Goal: Ask a question: Seek information or help from site administrators or community

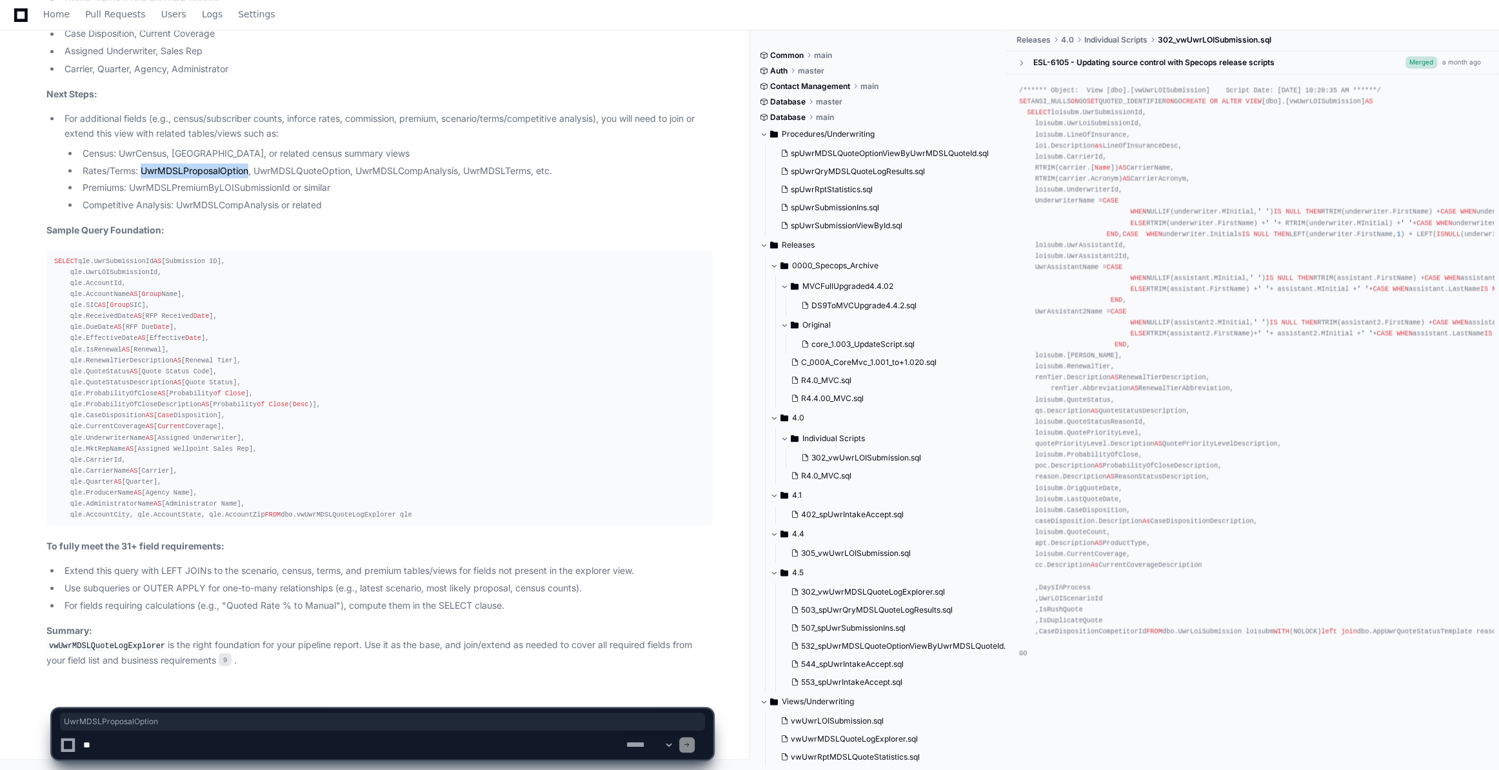
scroll to position [469, 0]
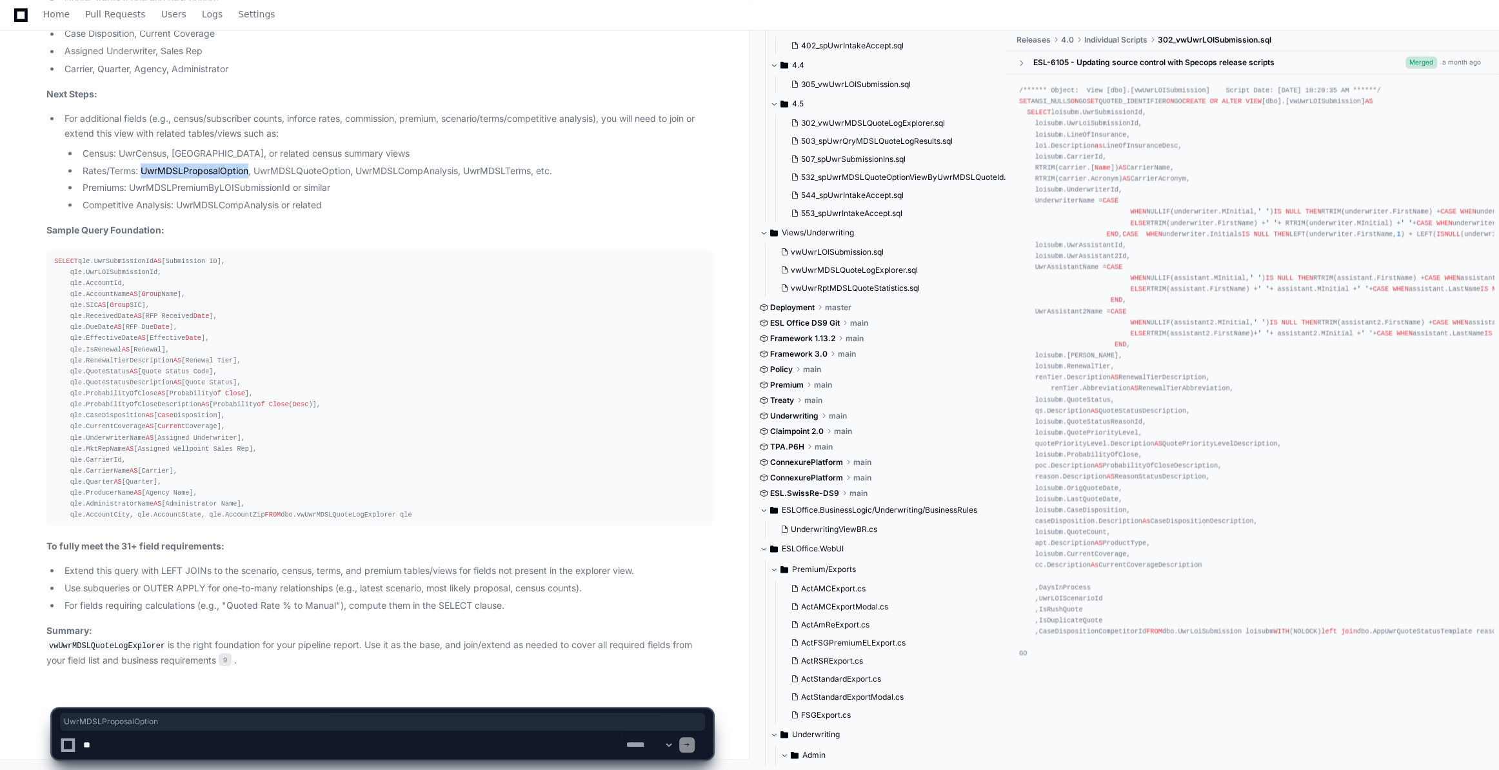
click at [119, 746] on textarea "To enrich screen reader interactions, please activate Accessibility in Grammarl…" at bounding box center [352, 745] width 543 height 28
click at [129, 748] on textarea "To enrich screen reader interactions, please activate Accessibility in Grammarl…" at bounding box center [352, 745] width 543 height 28
click at [171, 744] on textarea "To enrich screen reader interactions, please activate Accessibility in Grammarl…" at bounding box center [352, 745] width 543 height 28
type textarea "*"
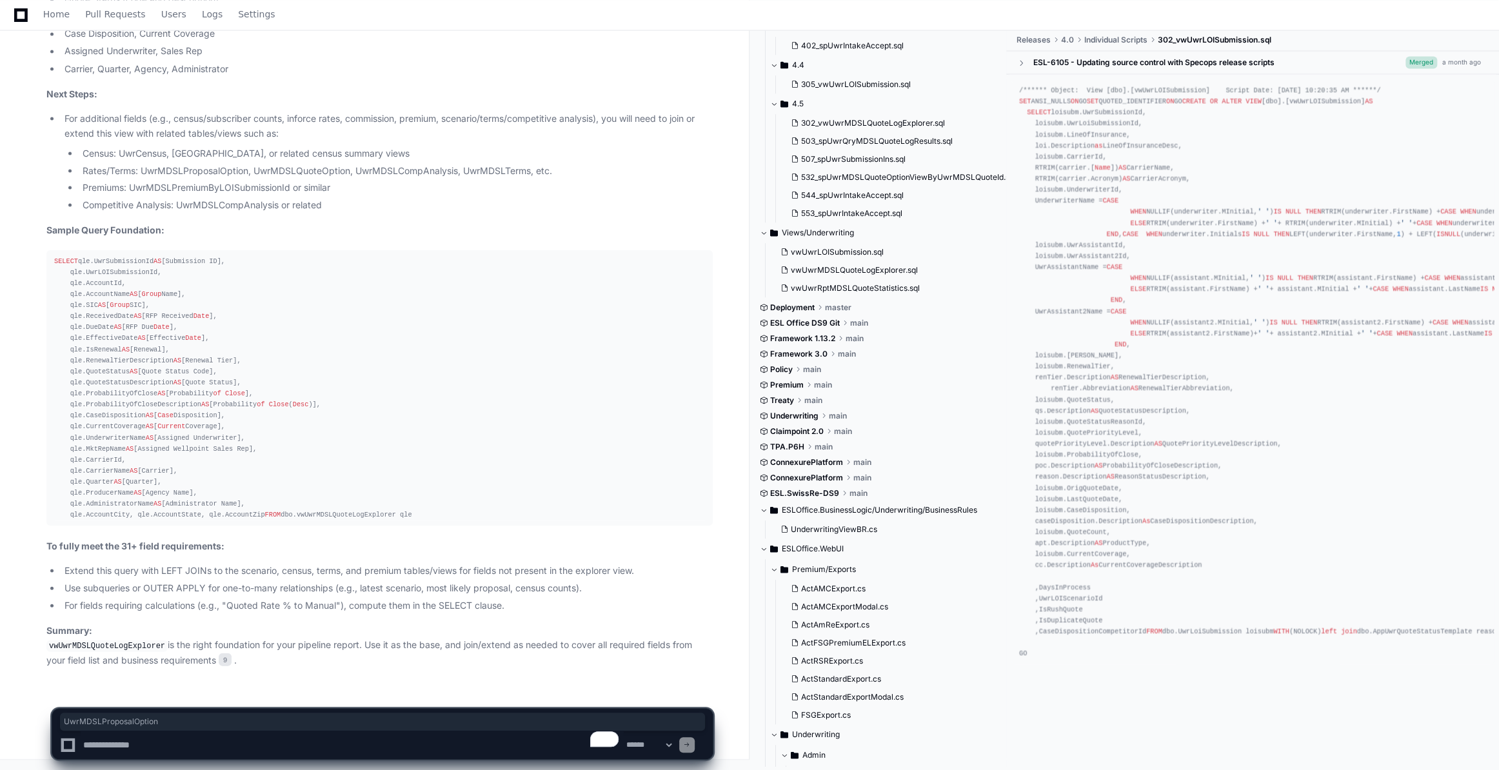
paste textarea "**********"
type textarea "**********"
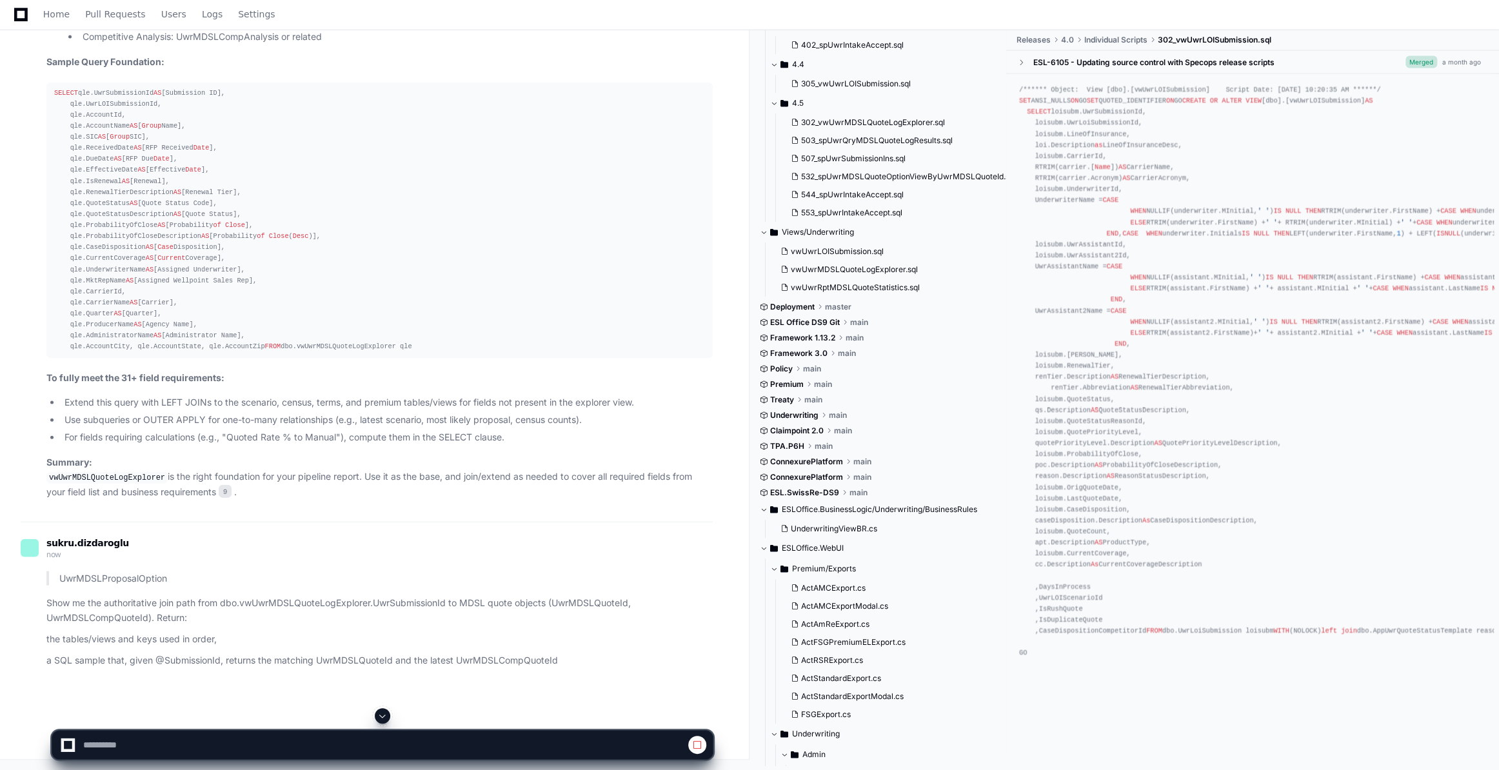
scroll to position [11750, 0]
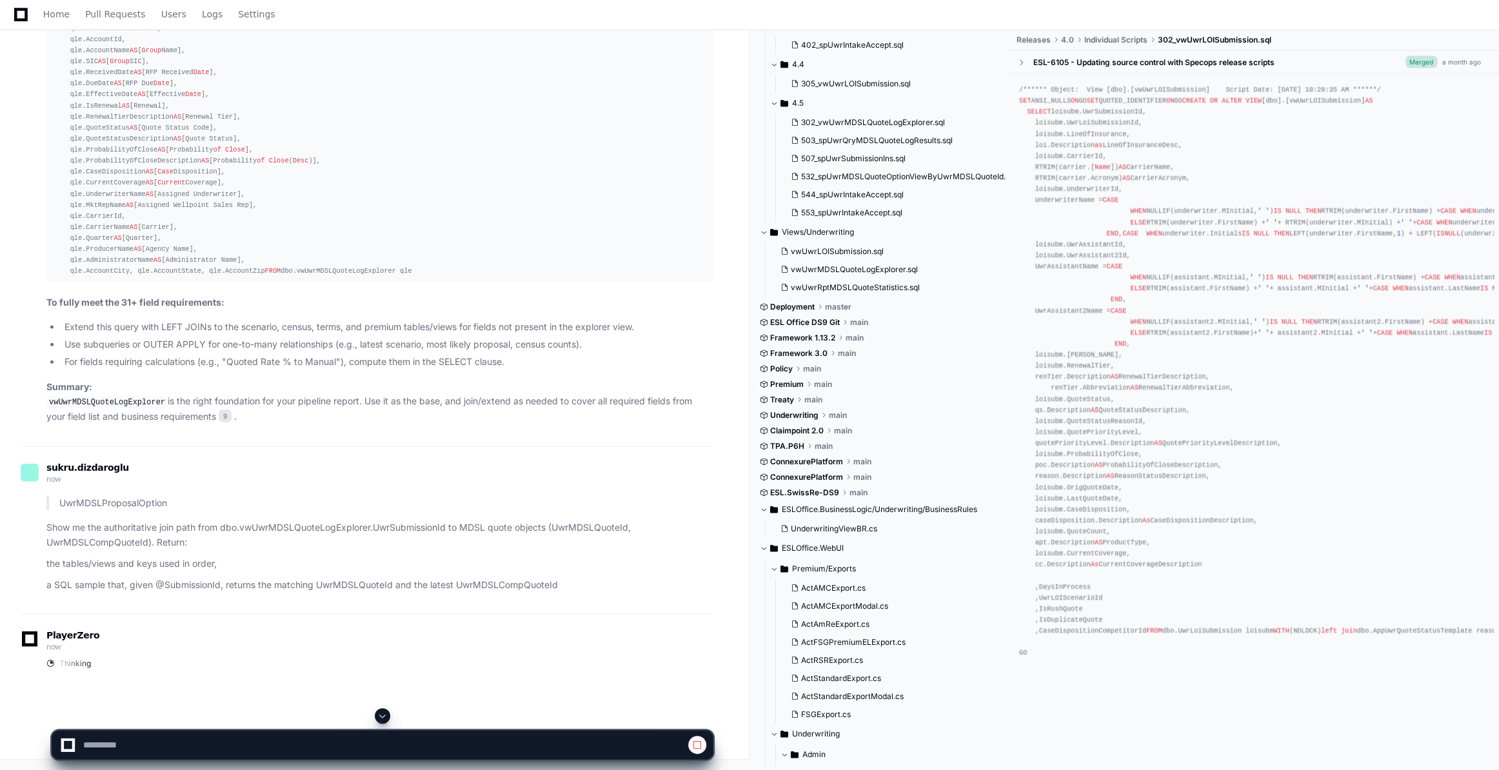
click at [378, 715] on span at bounding box center [382, 716] width 10 height 10
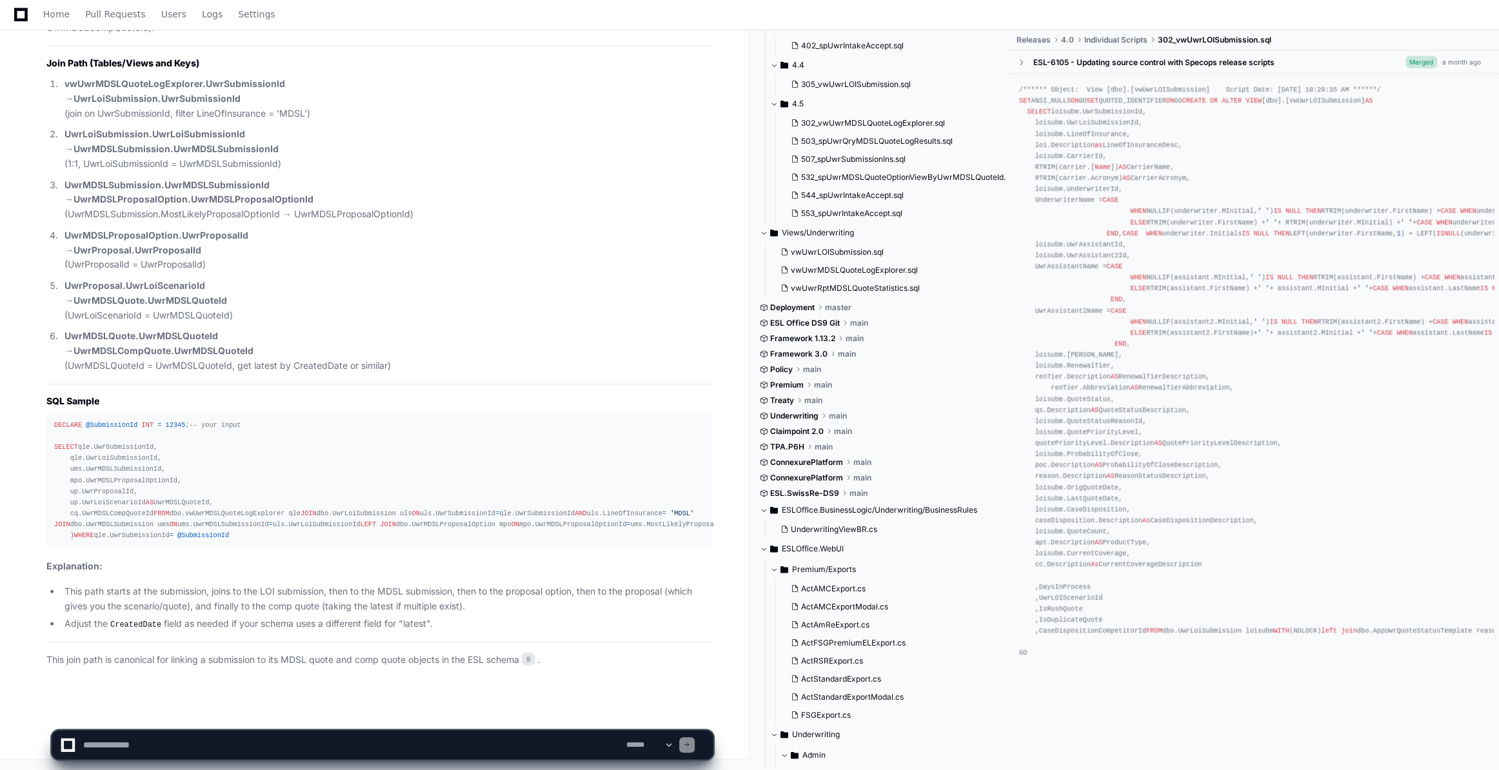
scroll to position [13763, 0]
click at [103, 742] on textarea "To enrich screen reader interactions, please activate Accessibility in Grammarl…" at bounding box center [352, 745] width 543 height 28
paste textarea "**********"
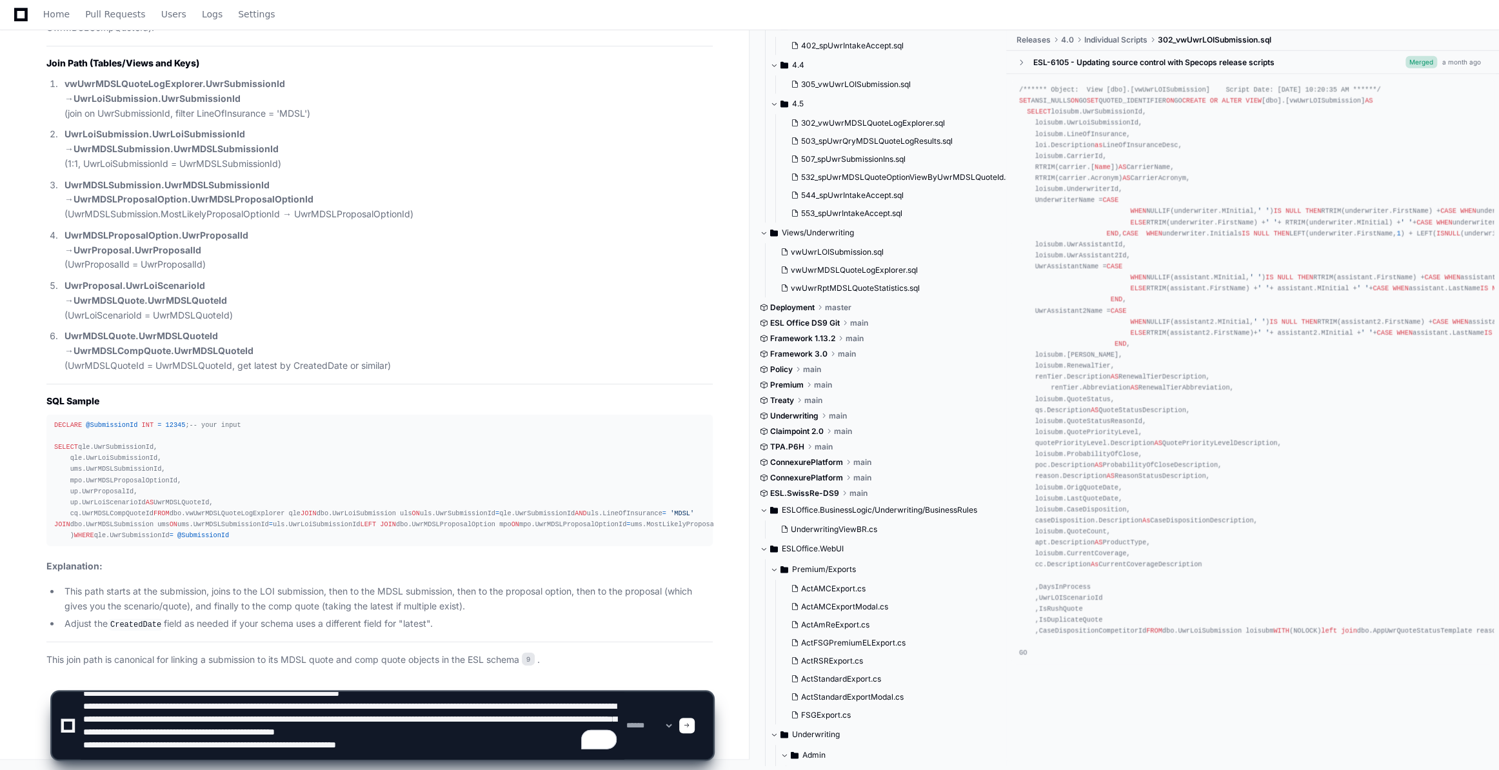
scroll to position [17, 0]
type textarea "**********"
click at [690, 725] on span at bounding box center [687, 725] width 6 height 6
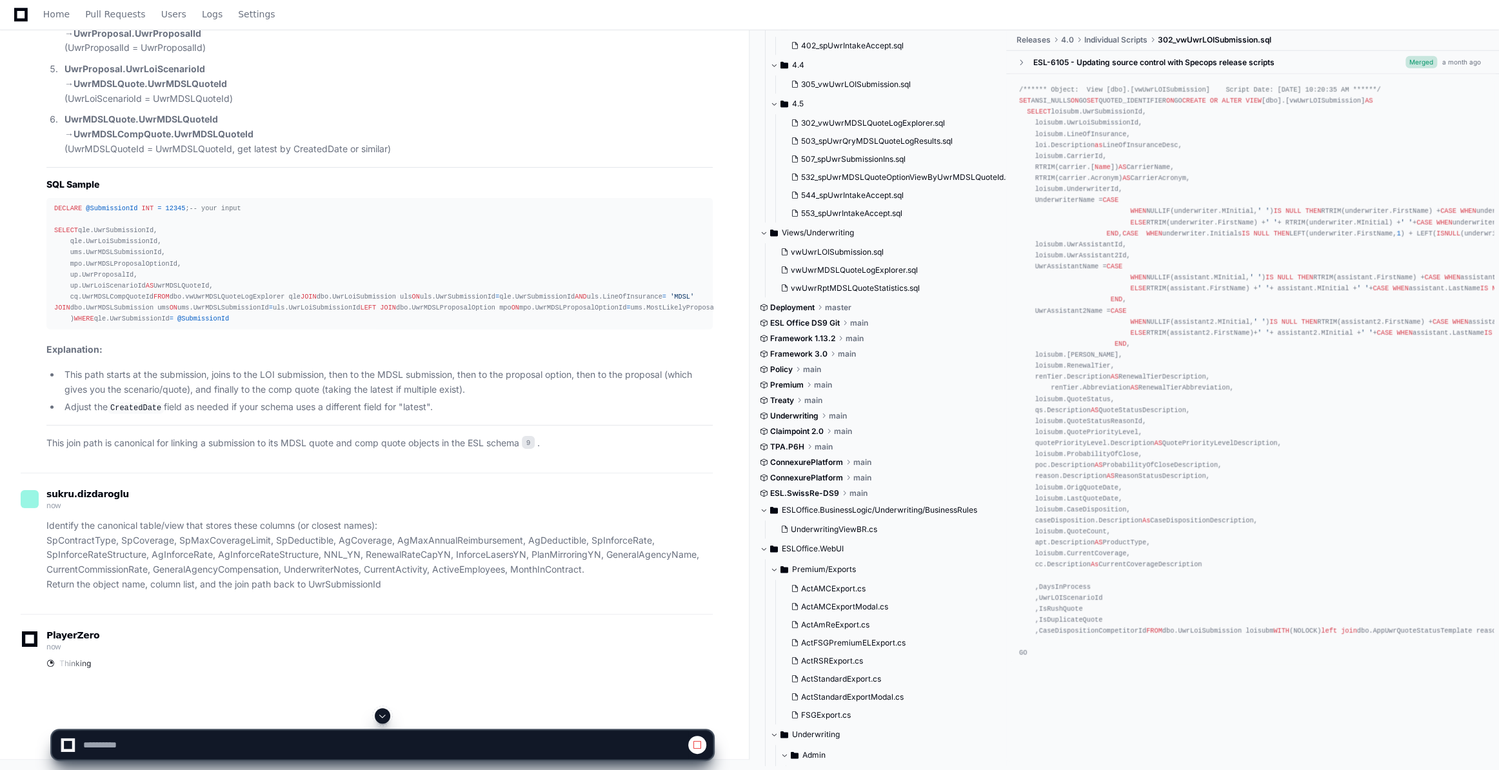
scroll to position [13059, 0]
click at [381, 715] on span at bounding box center [382, 716] width 10 height 10
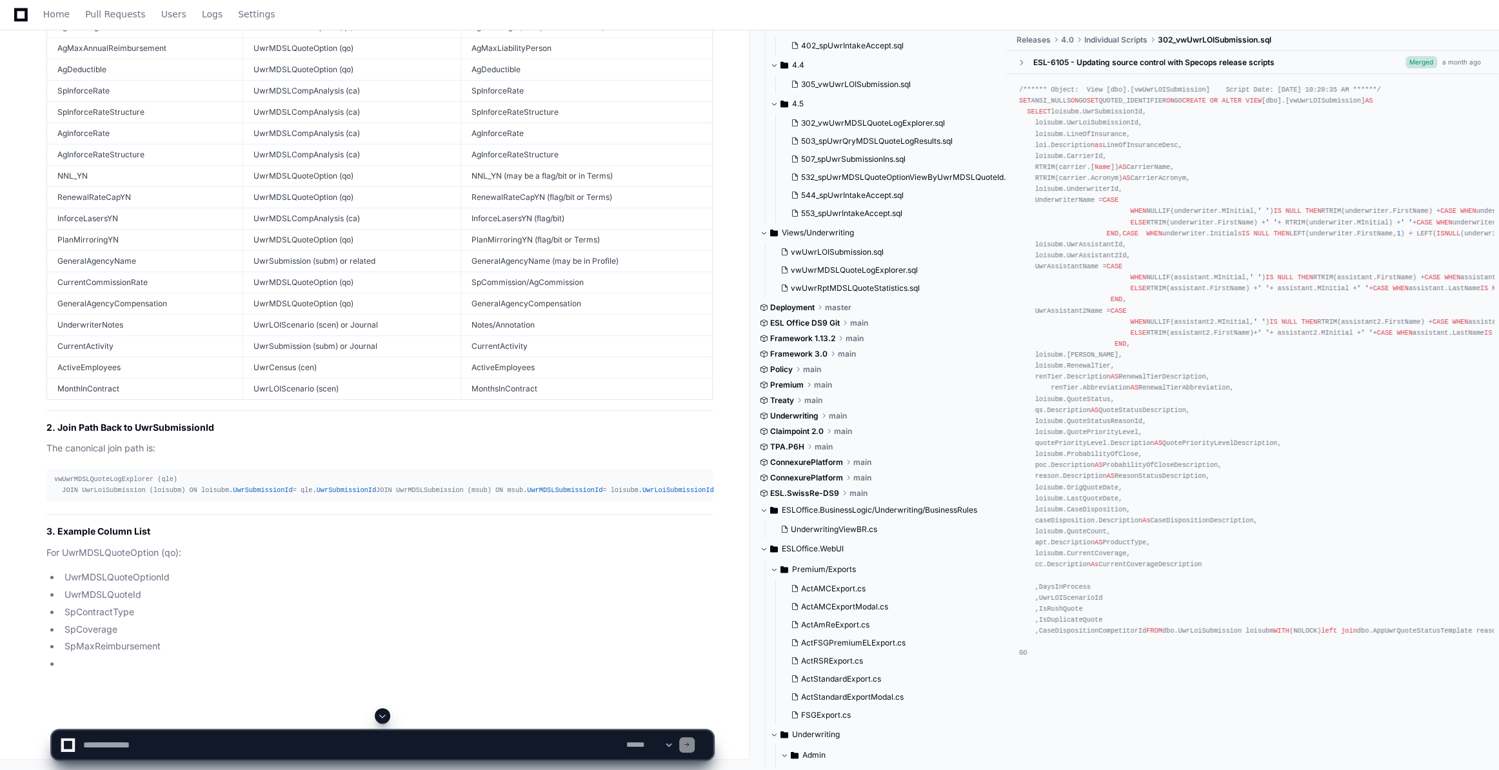
click at [382, 712] on span at bounding box center [382, 716] width 10 height 10
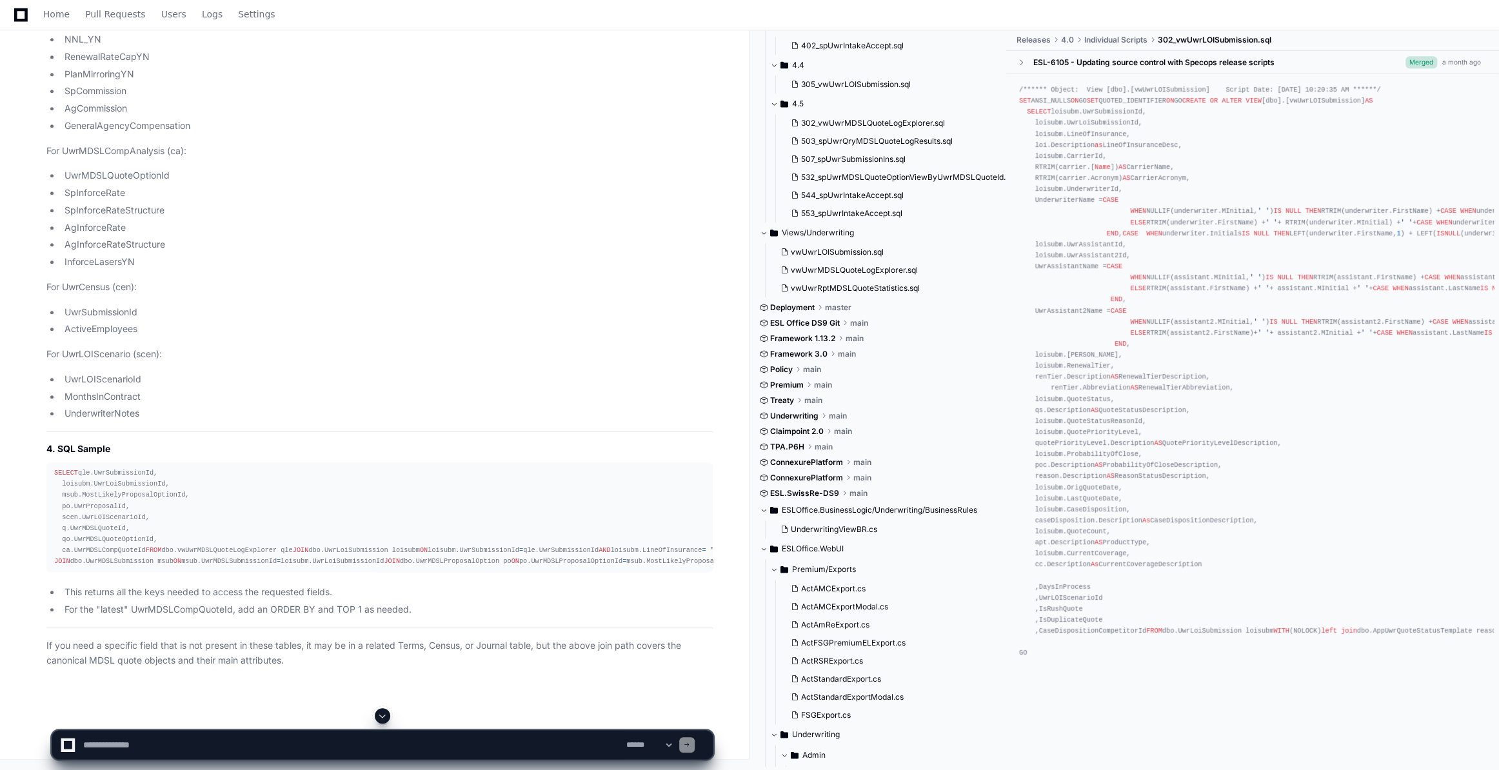
scroll to position [15710, 0]
drag, startPoint x: 105, startPoint y: 742, endPoint x: 183, endPoint y: 296, distance: 452.3
click at [105, 742] on textarea "To enrich screen reader interactions, please activate Accessibility in Grammarl…" at bounding box center [352, 745] width 543 height 28
click at [95, 742] on textarea "To enrich screen reader interactions, please activate Accessibility in Grammarl…" at bounding box center [352, 745] width 543 height 28
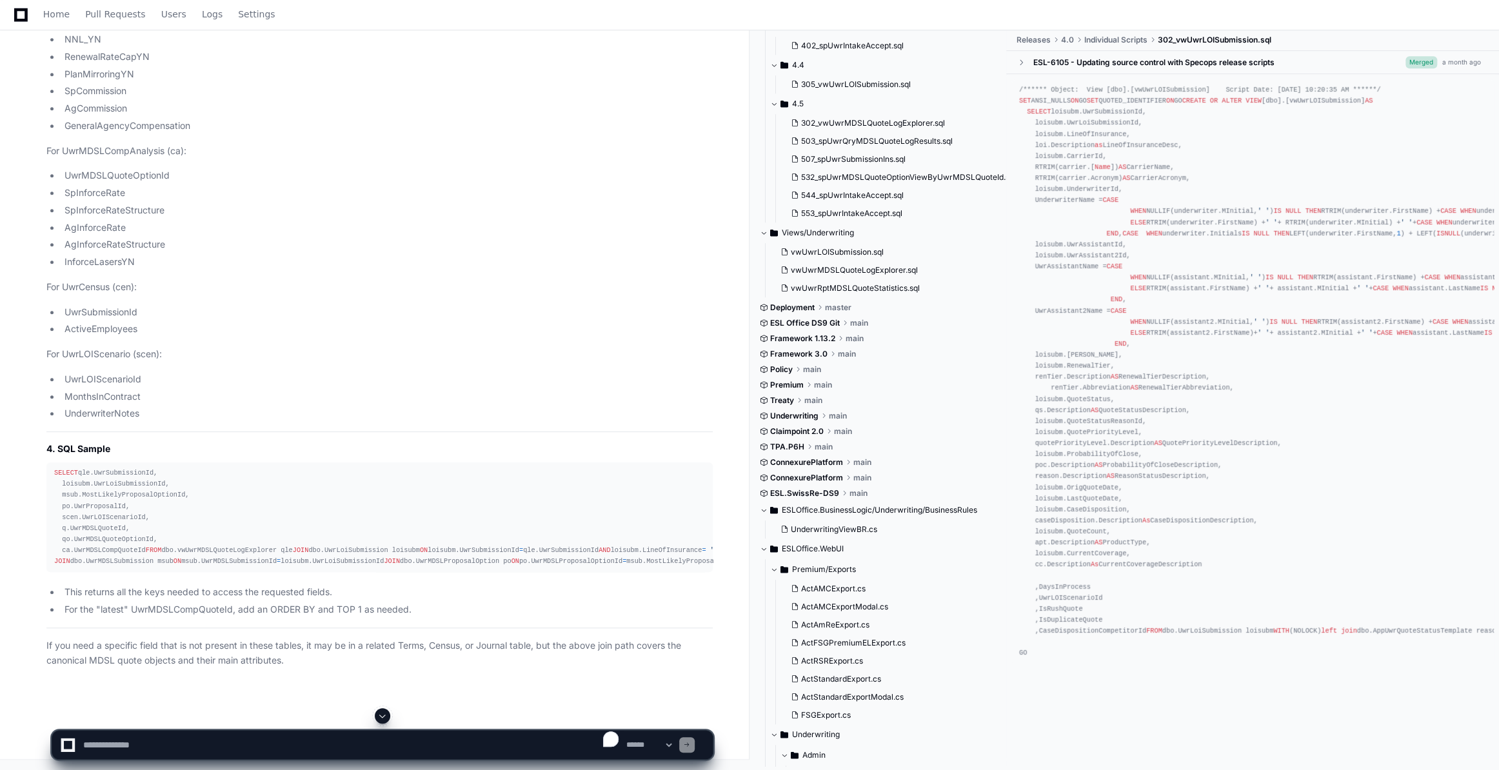
click at [97, 742] on textarea "To enrich screen reader interactions, please activate Accessibility in Grammarl…" at bounding box center [352, 745] width 543 height 28
paste textarea "**********"
type textarea "**********"
click at [690, 744] on span at bounding box center [687, 745] width 6 height 6
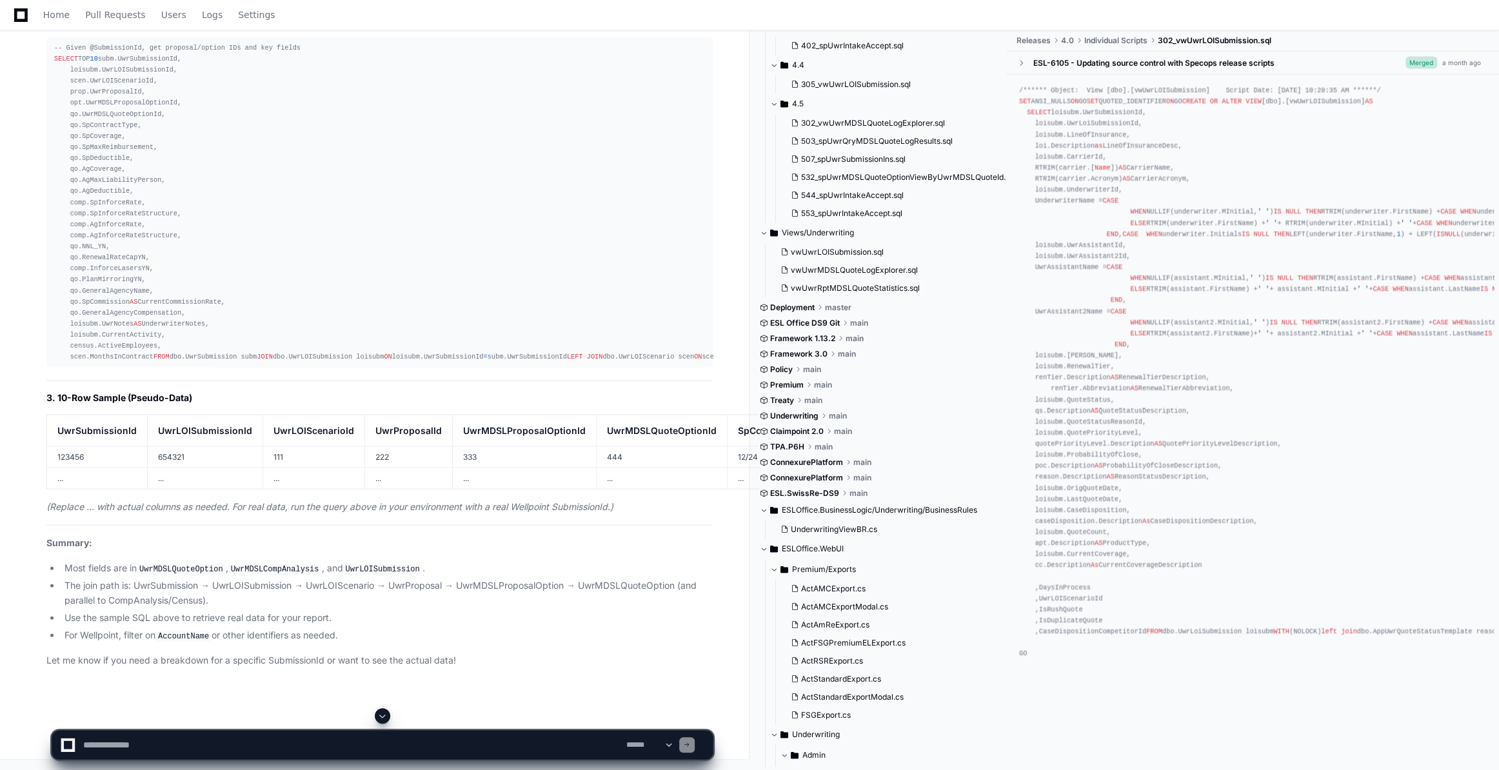
scroll to position [17107, 0]
click at [106, 740] on textarea "To enrich screen reader interactions, please activate Accessibility in Grammarl…" at bounding box center [352, 745] width 543 height 28
click at [104, 742] on textarea "To enrich screen reader interactions, please activate Accessibility in Grammarl…" at bounding box center [352, 745] width 543 height 28
paste textarea "**********"
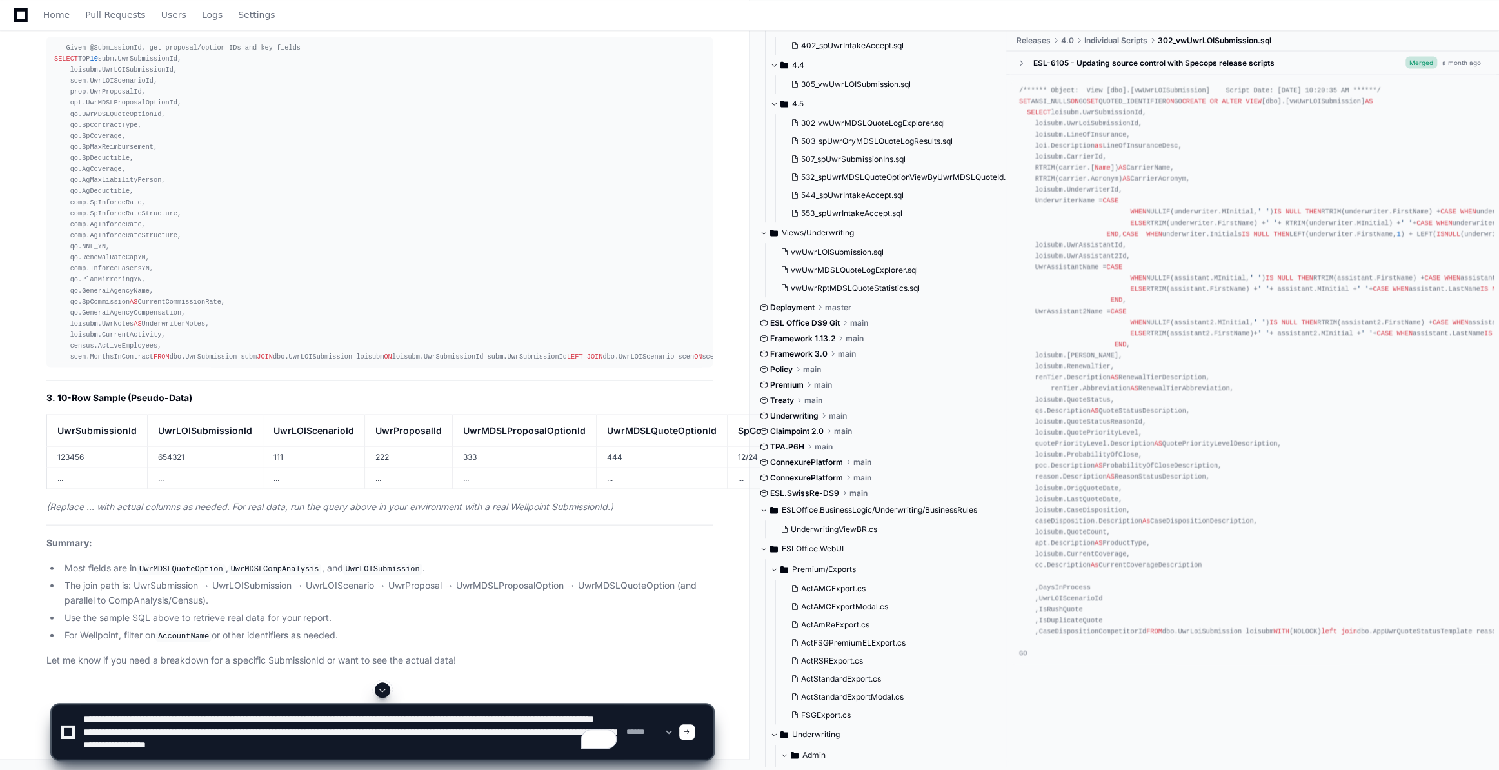
scroll to position [5, 0]
type textarea "**********"
click at [695, 727] on div at bounding box center [686, 731] width 15 height 15
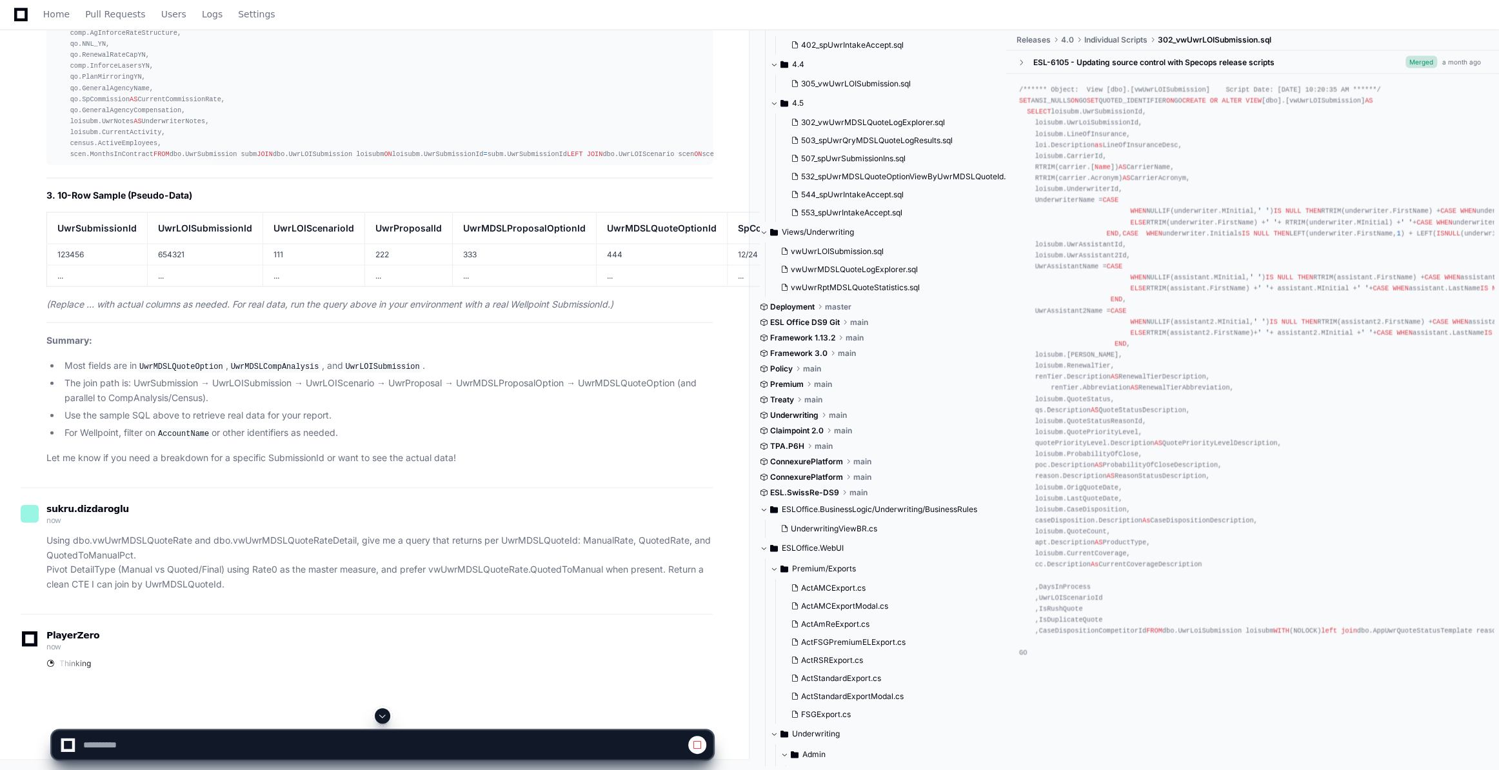
scroll to position [16463, 0]
click at [379, 715] on span at bounding box center [382, 716] width 10 height 10
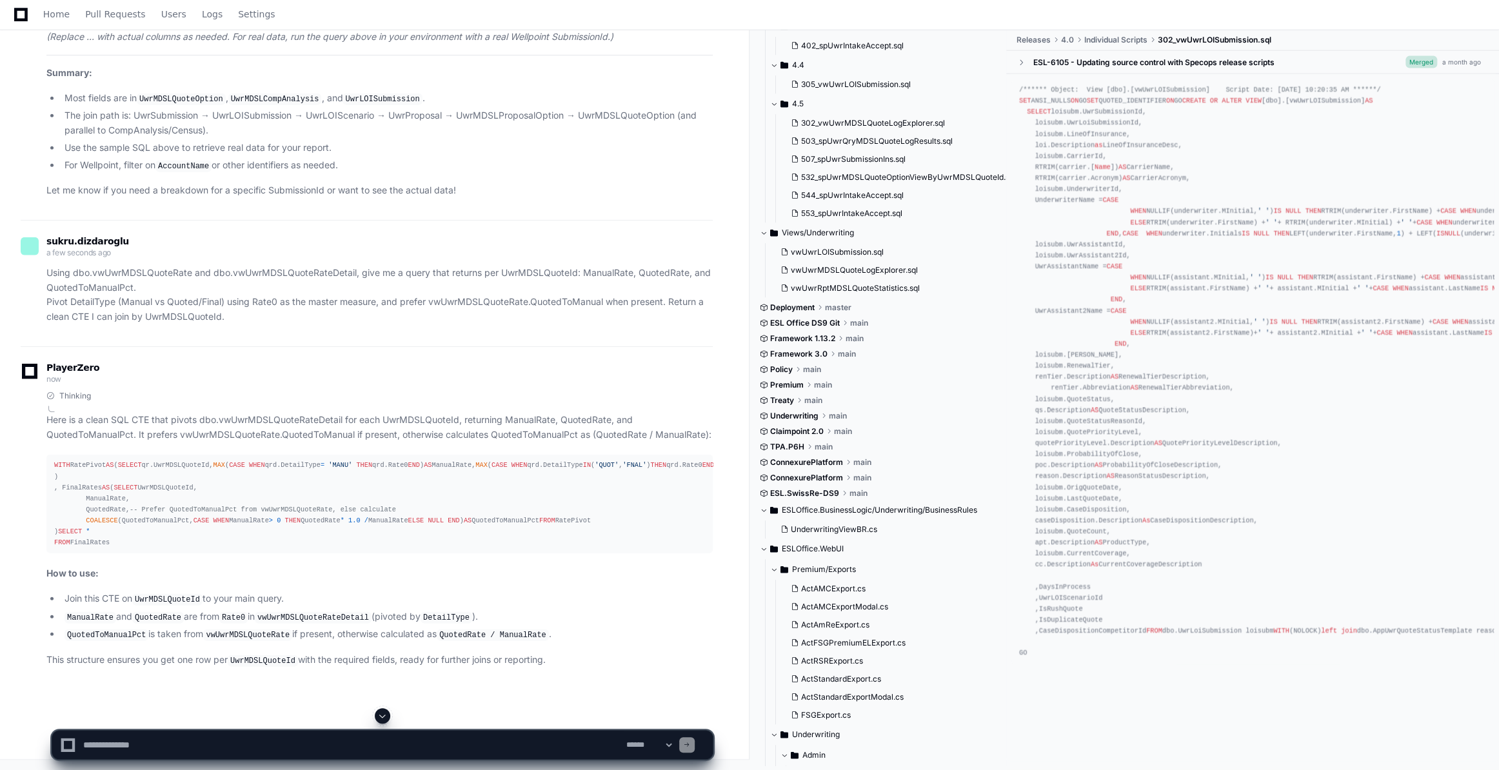
scroll to position [17934, 0]
click at [95, 742] on textarea "To enrich screen reader interactions, please activate Accessibility in Grammarl…" at bounding box center [352, 745] width 543 height 28
paste textarea "**********"
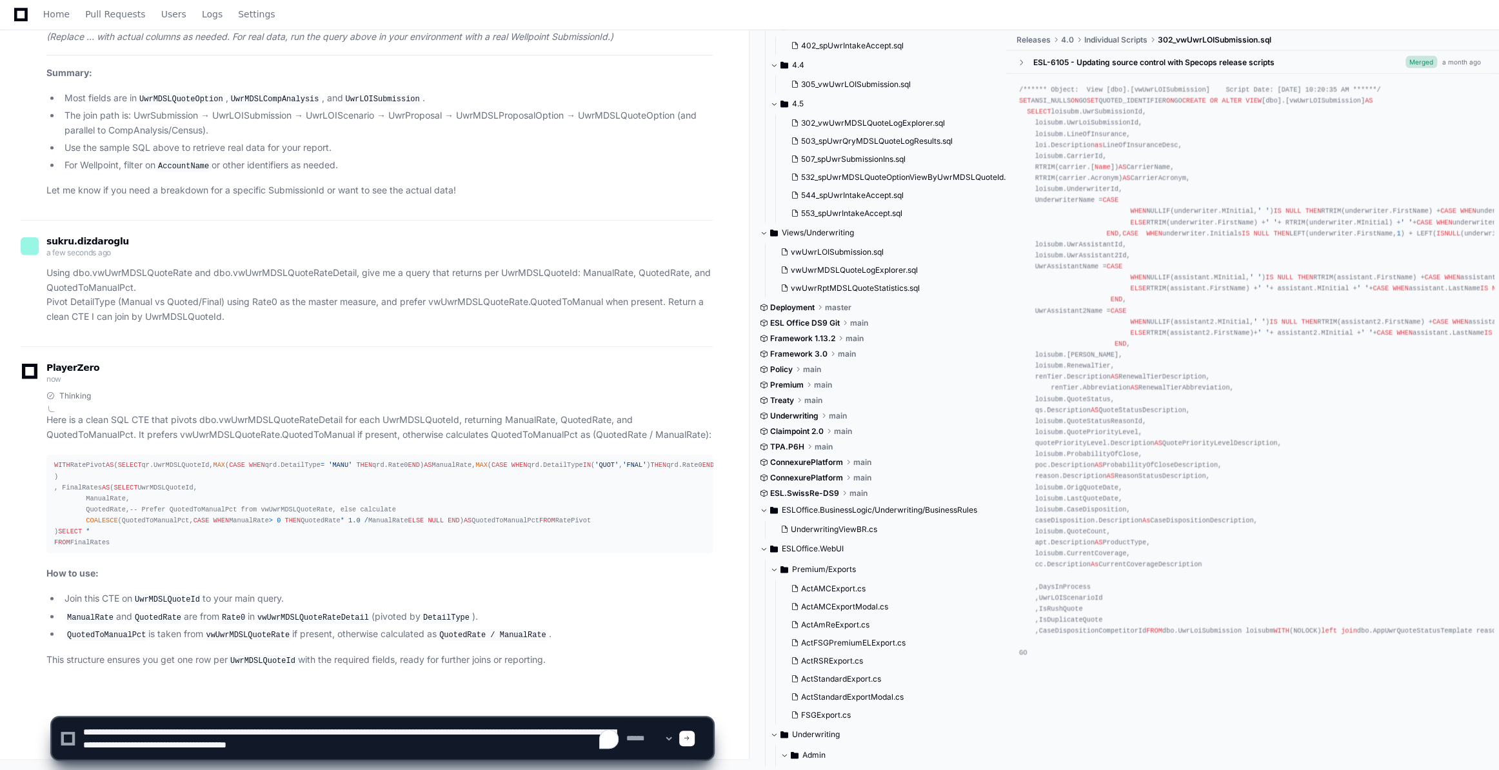
type textarea "**********"
click at [695, 737] on div at bounding box center [686, 738] width 15 height 15
click at [690, 740] on span at bounding box center [687, 738] width 6 height 6
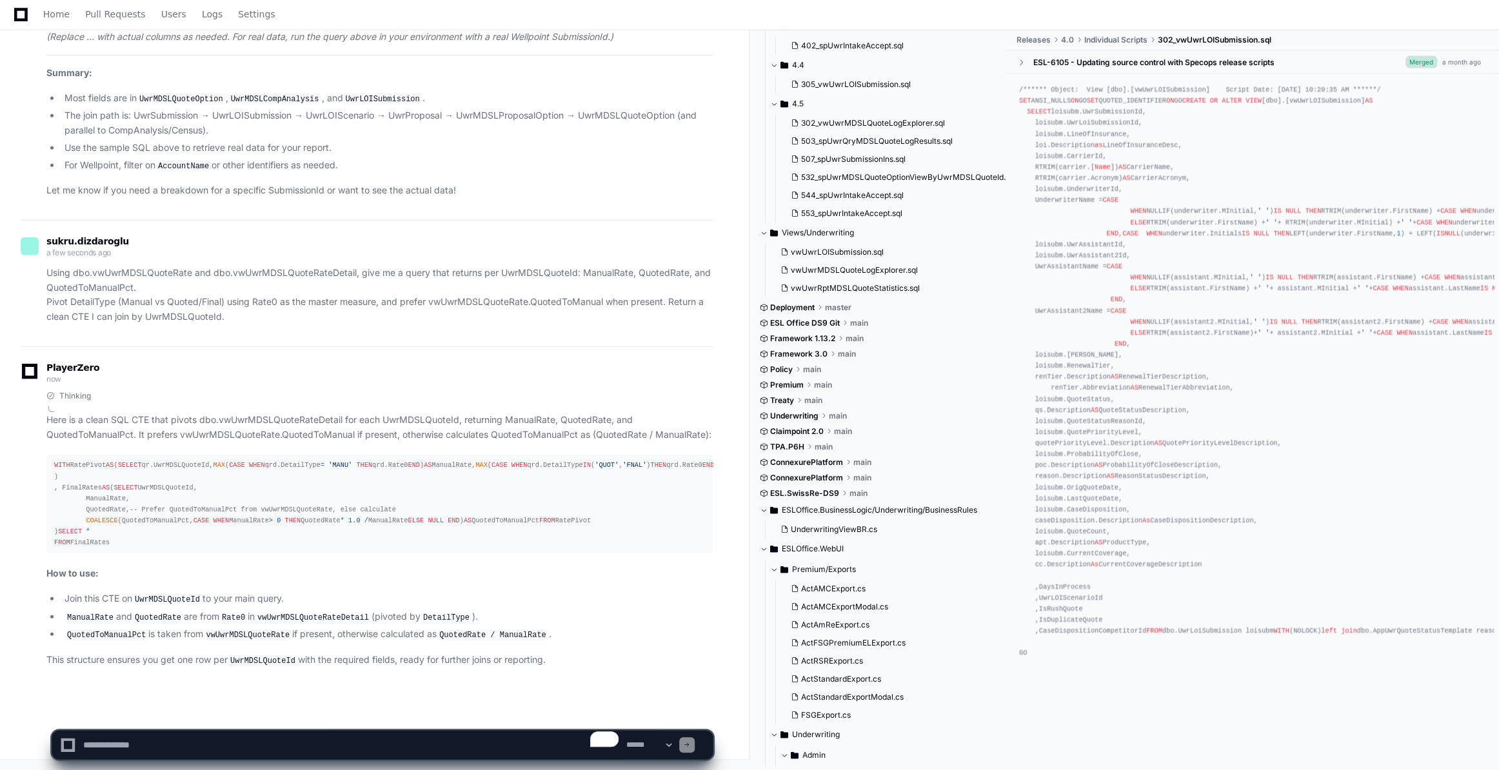
click at [99, 739] on textarea "To enrich screen reader interactions, please activate Accessibility in Grammarl…" at bounding box center [352, 745] width 543 height 28
paste textarea "**********"
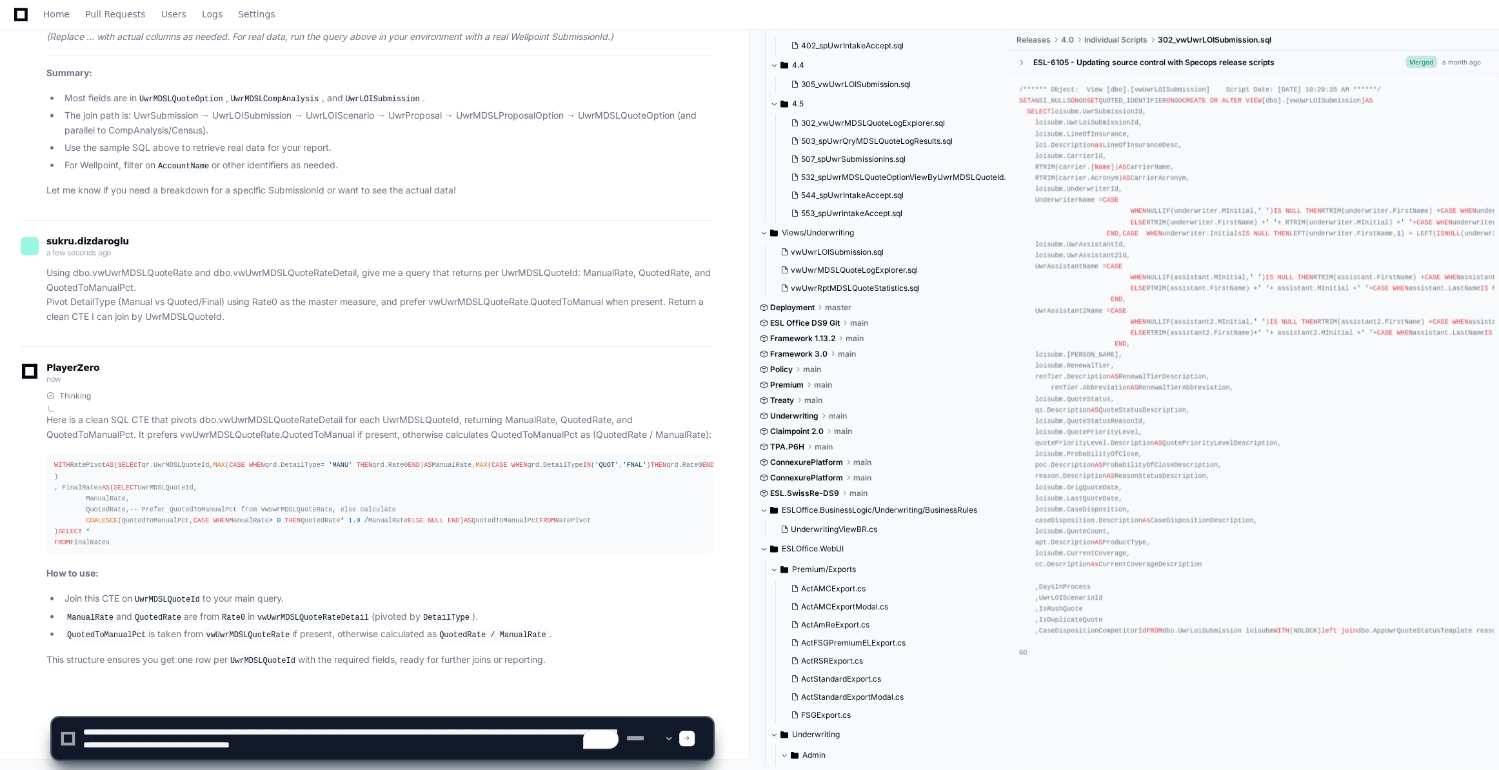
type textarea "**********"
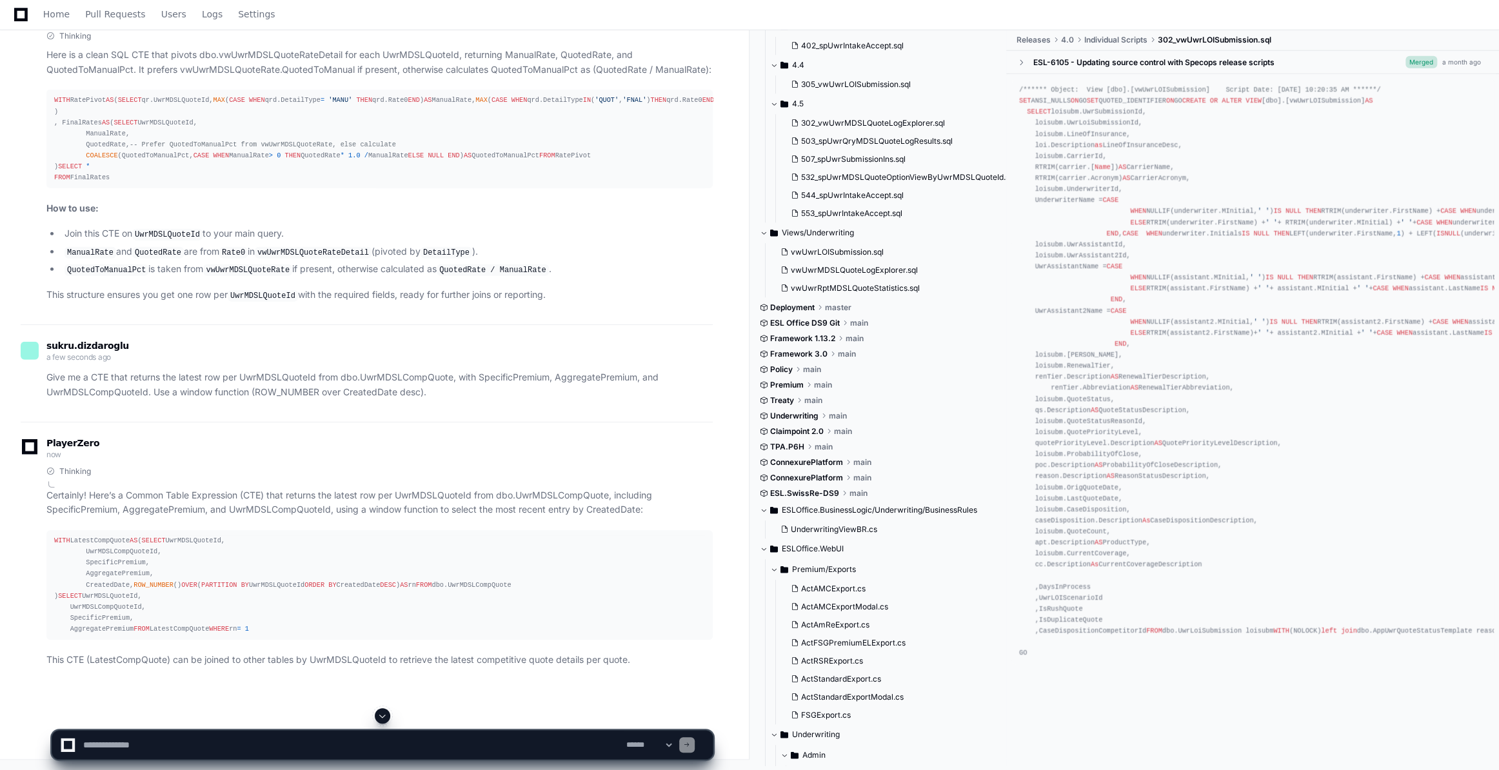
scroll to position [16586, 0]
click at [381, 716] on span at bounding box center [382, 716] width 10 height 10
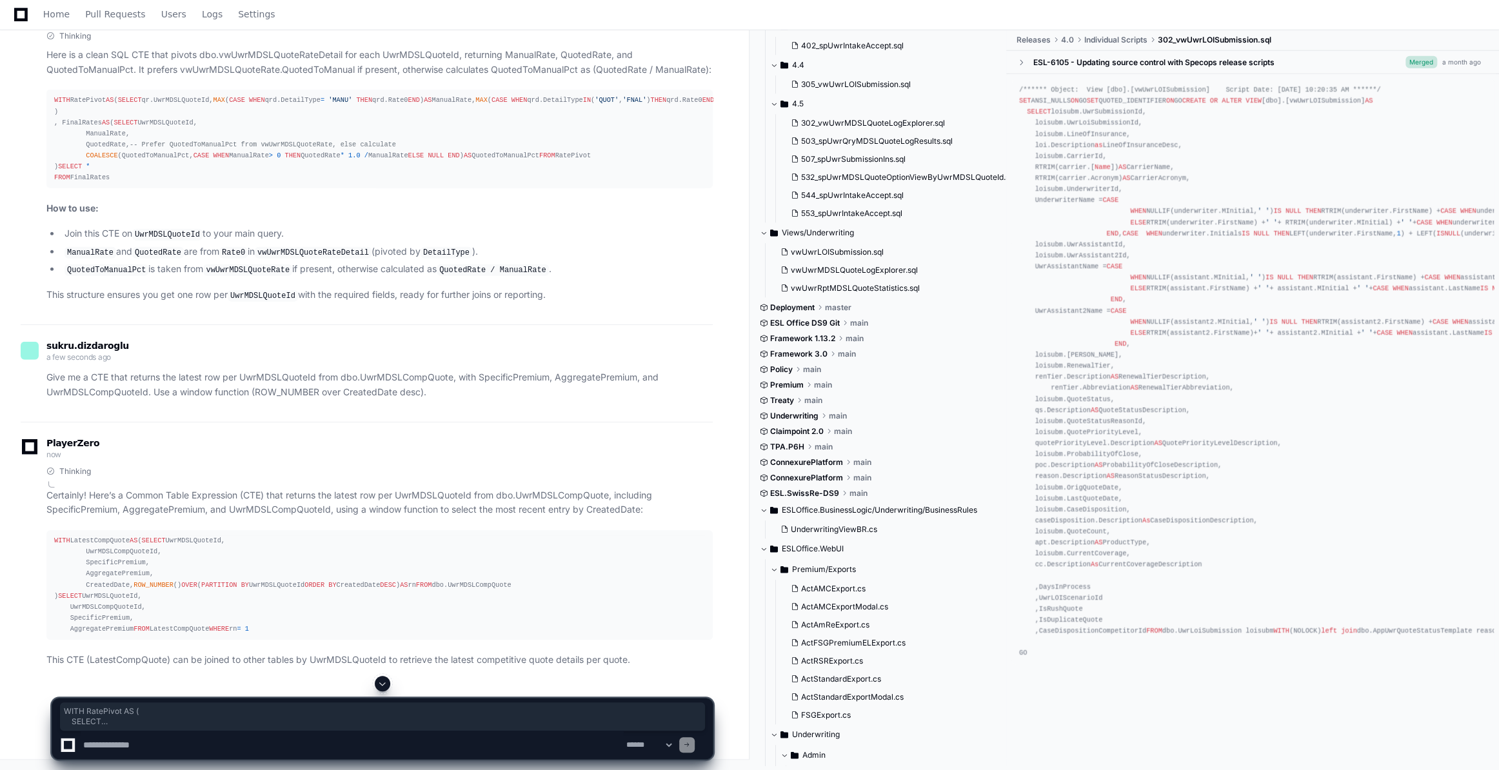
drag, startPoint x: 112, startPoint y: 524, endPoint x: 47, endPoint y: 265, distance: 266.5
click at [47, 188] on pre "WITH RatePivot AS ( SELECT qr.UwrMDSLQuoteId, MAX ( CASE WHEN qrd.DetailType = …" at bounding box center [379, 139] width 666 height 99
copy div "WITH RatePivot AS ( SELECT qr.UwrMDSLQuoteId, MAX ( CASE WHEN qrd.DetailType = …"
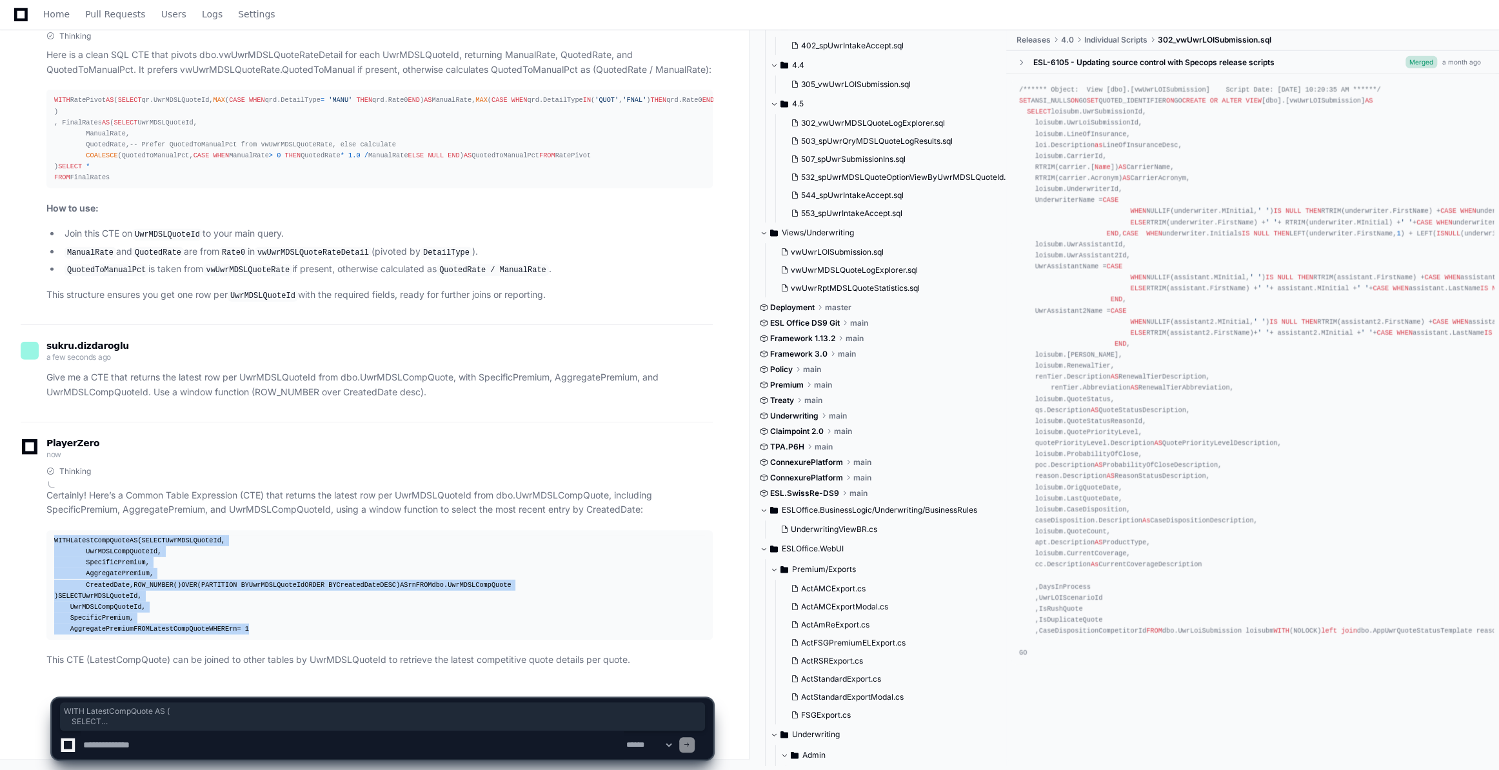
drag, startPoint x: 104, startPoint y: 628, endPoint x: 45, endPoint y: 419, distance: 216.6
click at [45, 466] on div "Thinking Certainly! Here’s a Common Table Expression (CTE) that returns the lat…" at bounding box center [367, 566] width 692 height 201
copy div "WITH LatestCompQuote AS ( SELECT UwrMDSLQuoteId, UwrMDSLCompQuoteId, SpecificPr…"
click at [264, 535] on div "WITH LatestCompQuote AS ( SELECT UwrMDSLQuoteId, UwrMDSLCompQuoteId, SpecificPr…" at bounding box center [379, 584] width 651 height 99
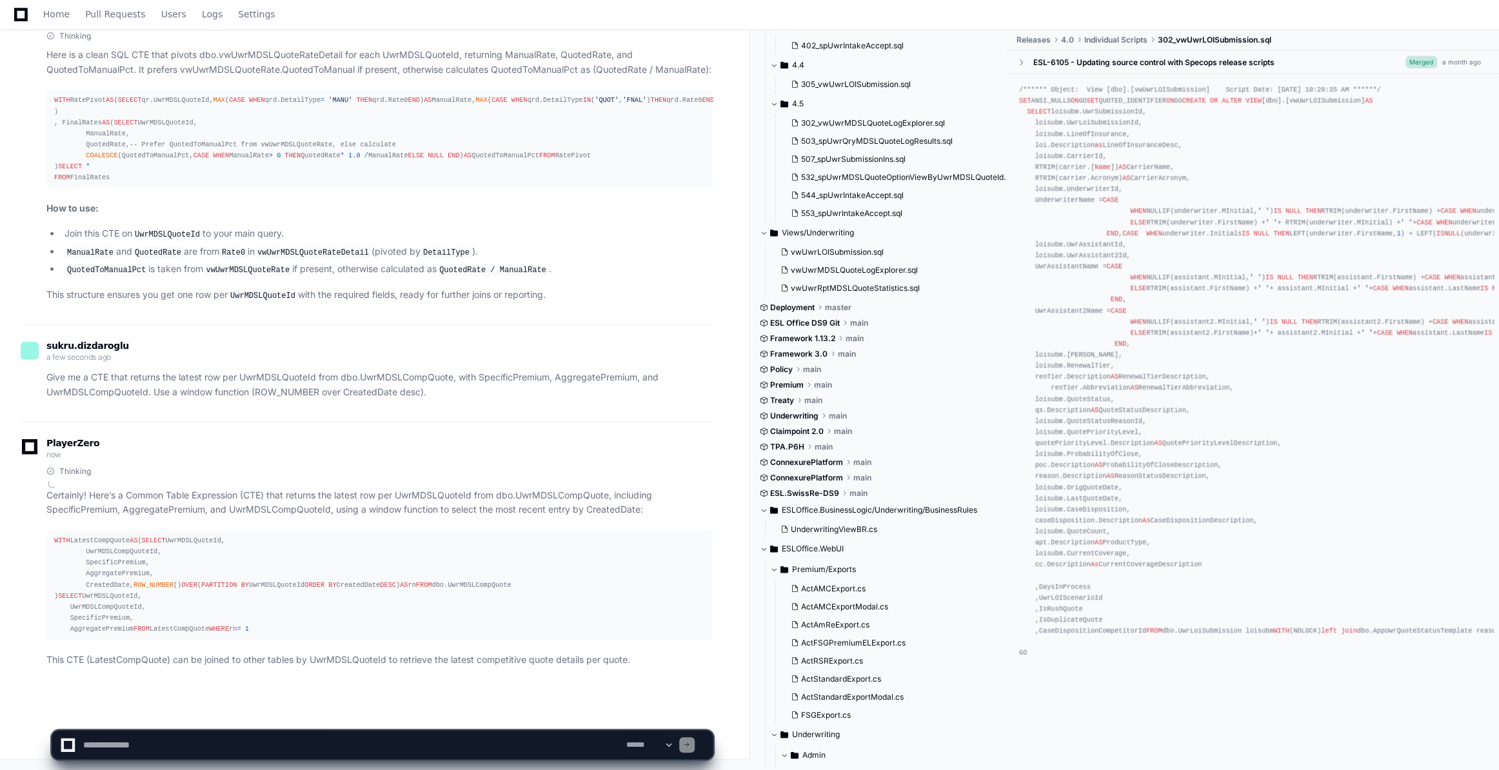
scroll to position [228, 0]
click at [1263, 363] on div "/****** Object: View [dbo].[vwUwrLOISubmission] Script Date: 4/23/2024 10:20:35…" at bounding box center [1252, 371] width 467 height 575
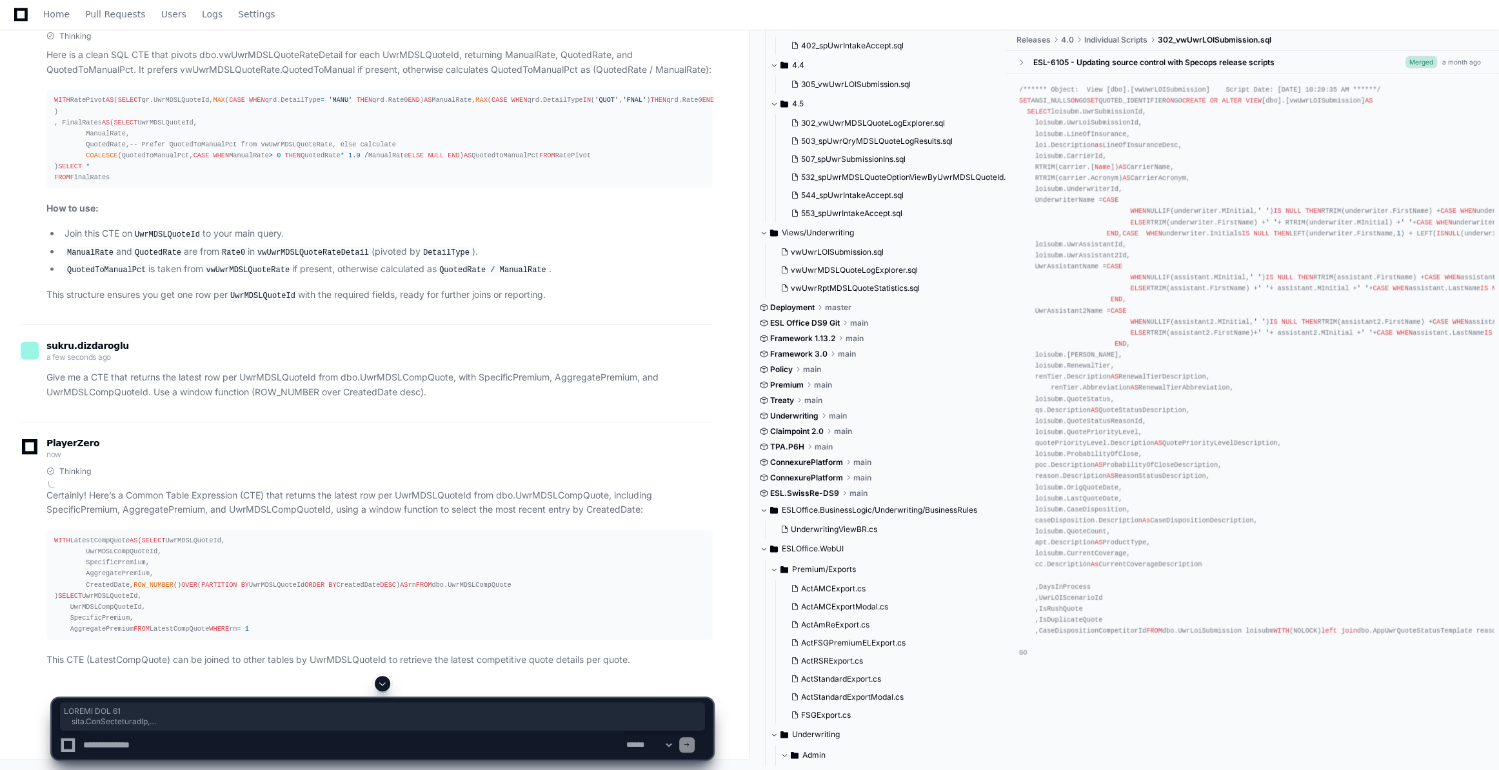
drag, startPoint x: 52, startPoint y: 161, endPoint x: 146, endPoint y: 451, distance: 304.7
copy div "SELECT TOP 10 subm.UwrSubmissionId, loisubm.UwrLOISubmissionId, scen.UwrLOIScen…"
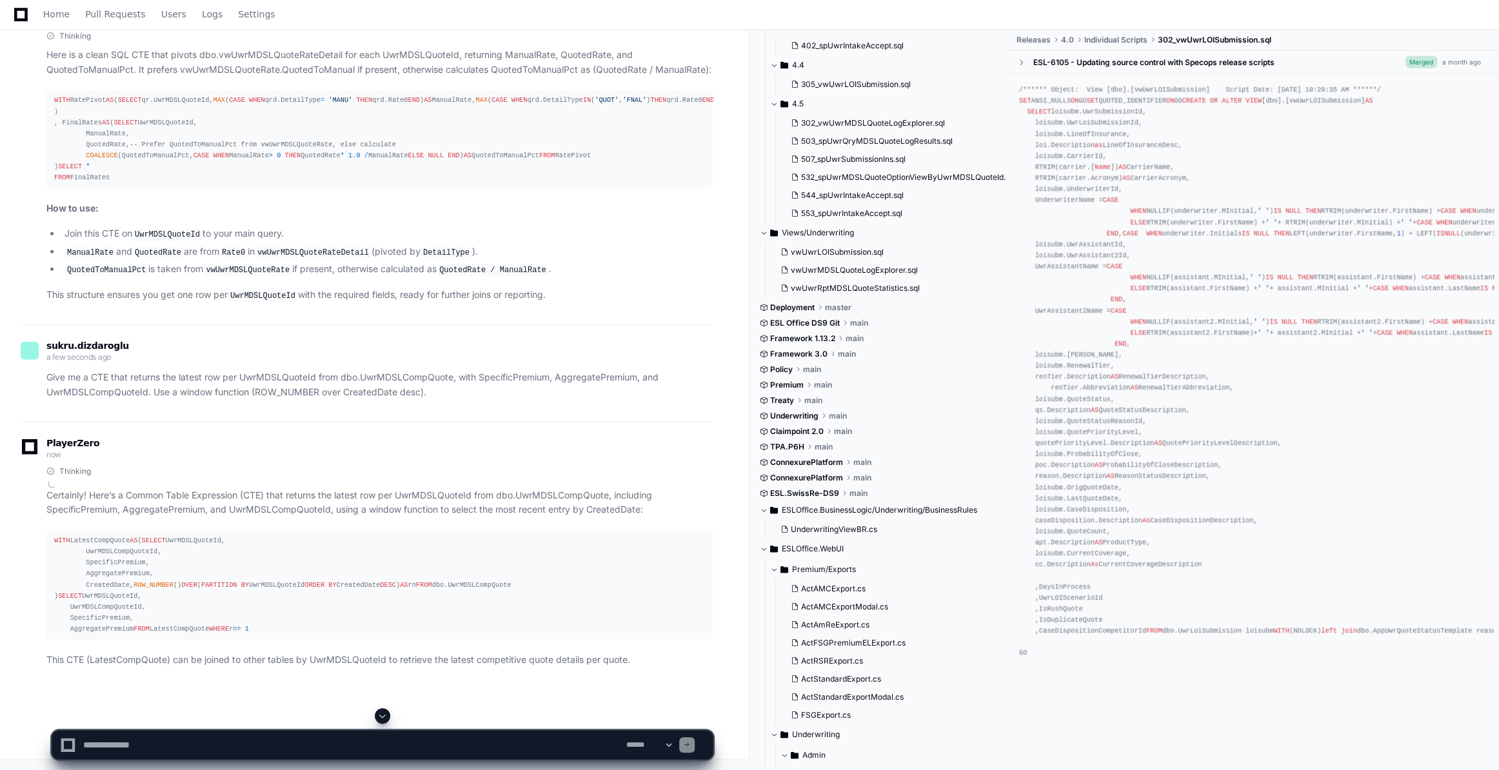
scroll to position [18415, 0]
click at [133, 746] on textarea "To enrich screen reader interactions, please activate Accessibility in Grammarl…" at bounding box center [352, 745] width 543 height 28
click at [106, 739] on textarea "To enrich screen reader interactions, please activate Accessibility in Grammarl…" at bounding box center [352, 745] width 543 height 28
paste textarea "**********"
type textarea "**********"
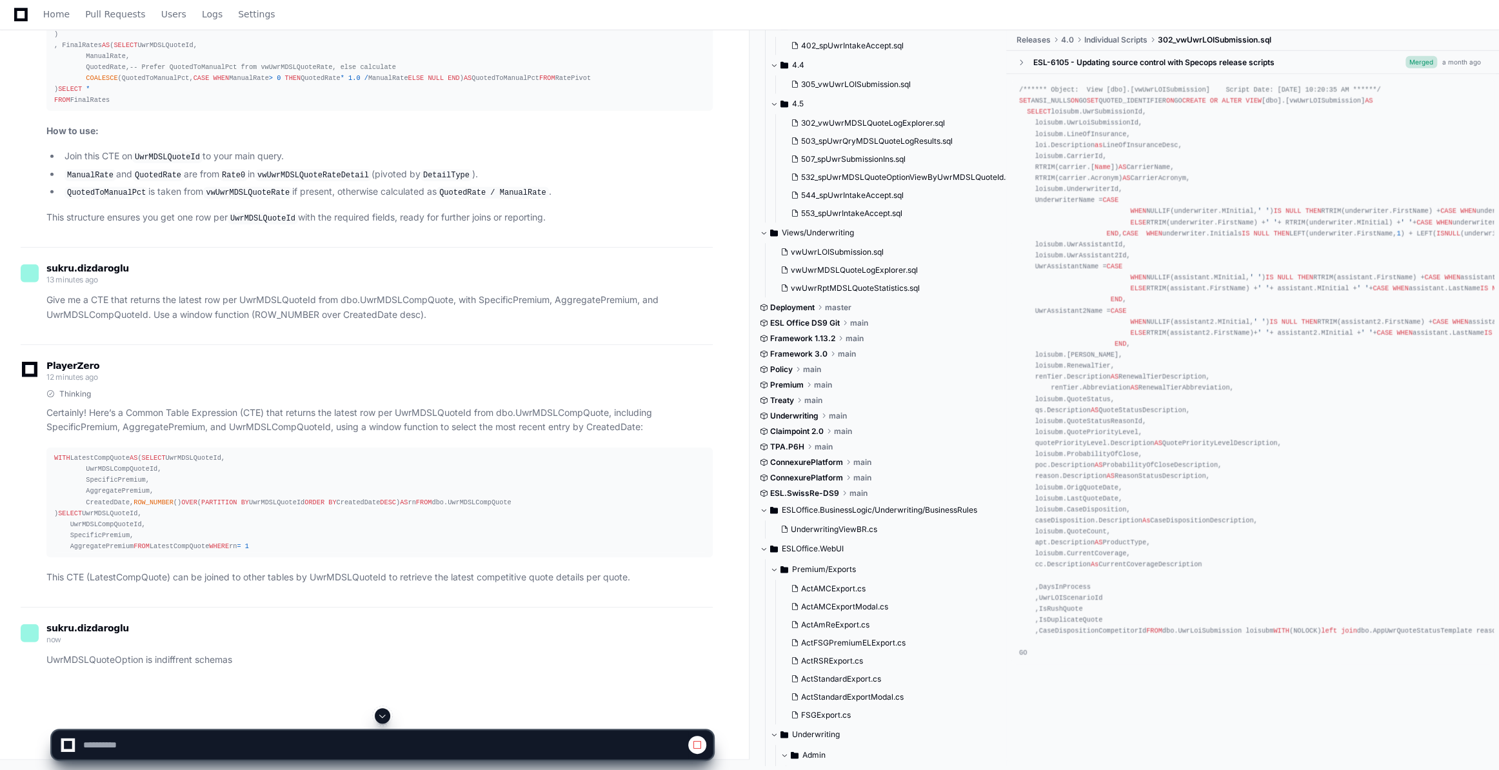
scroll to position [17653, 0]
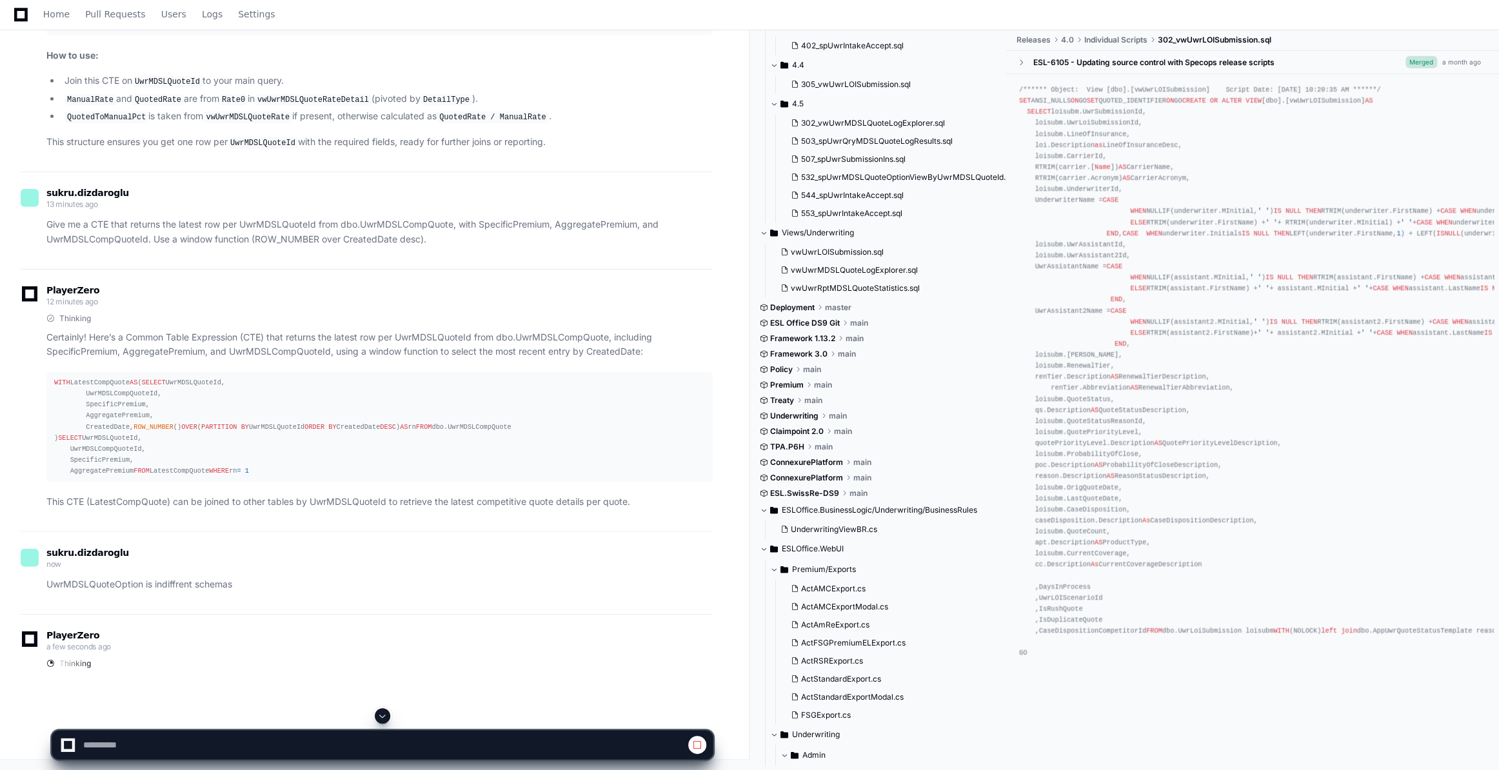
click at [382, 711] on span at bounding box center [382, 716] width 10 height 10
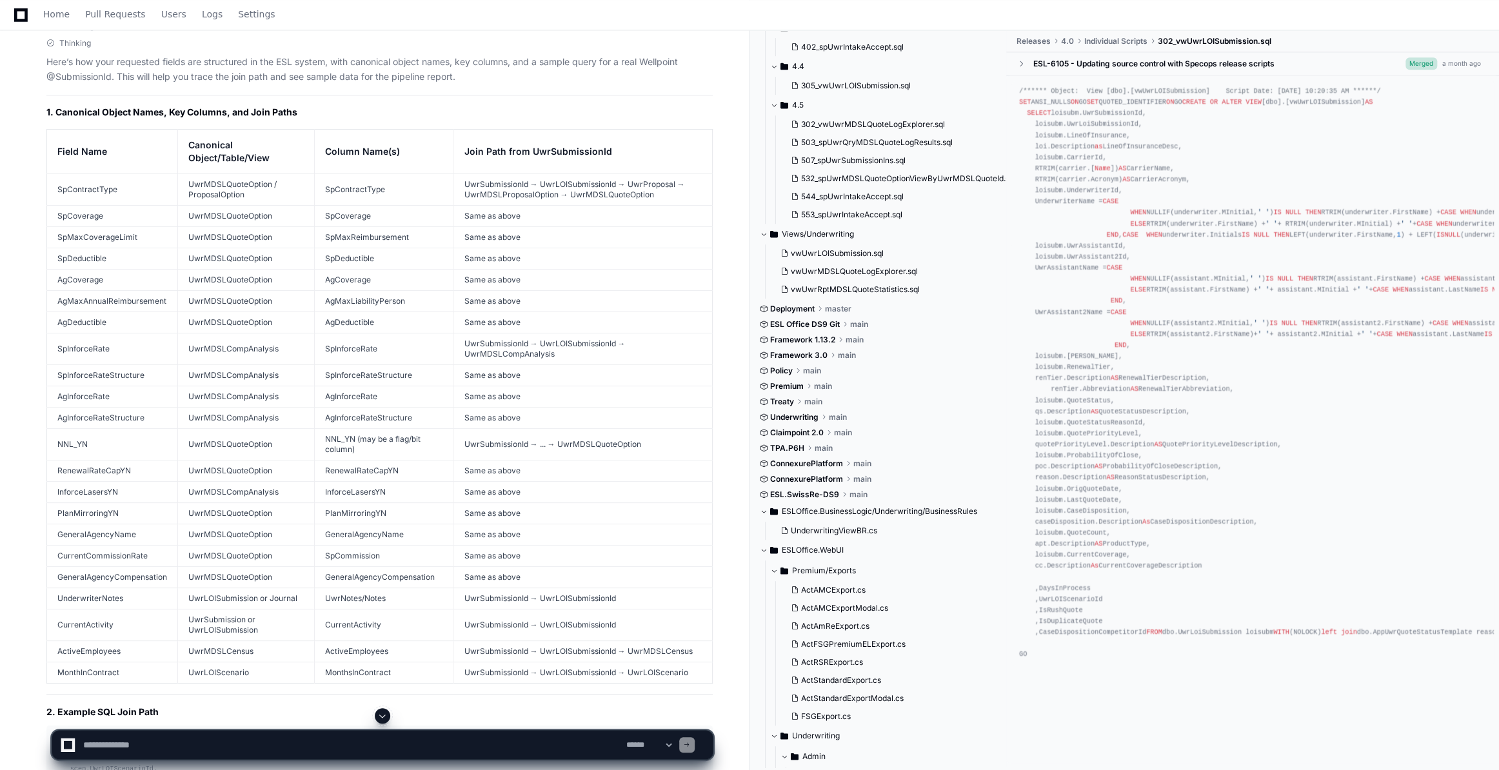
scroll to position [13773, 0]
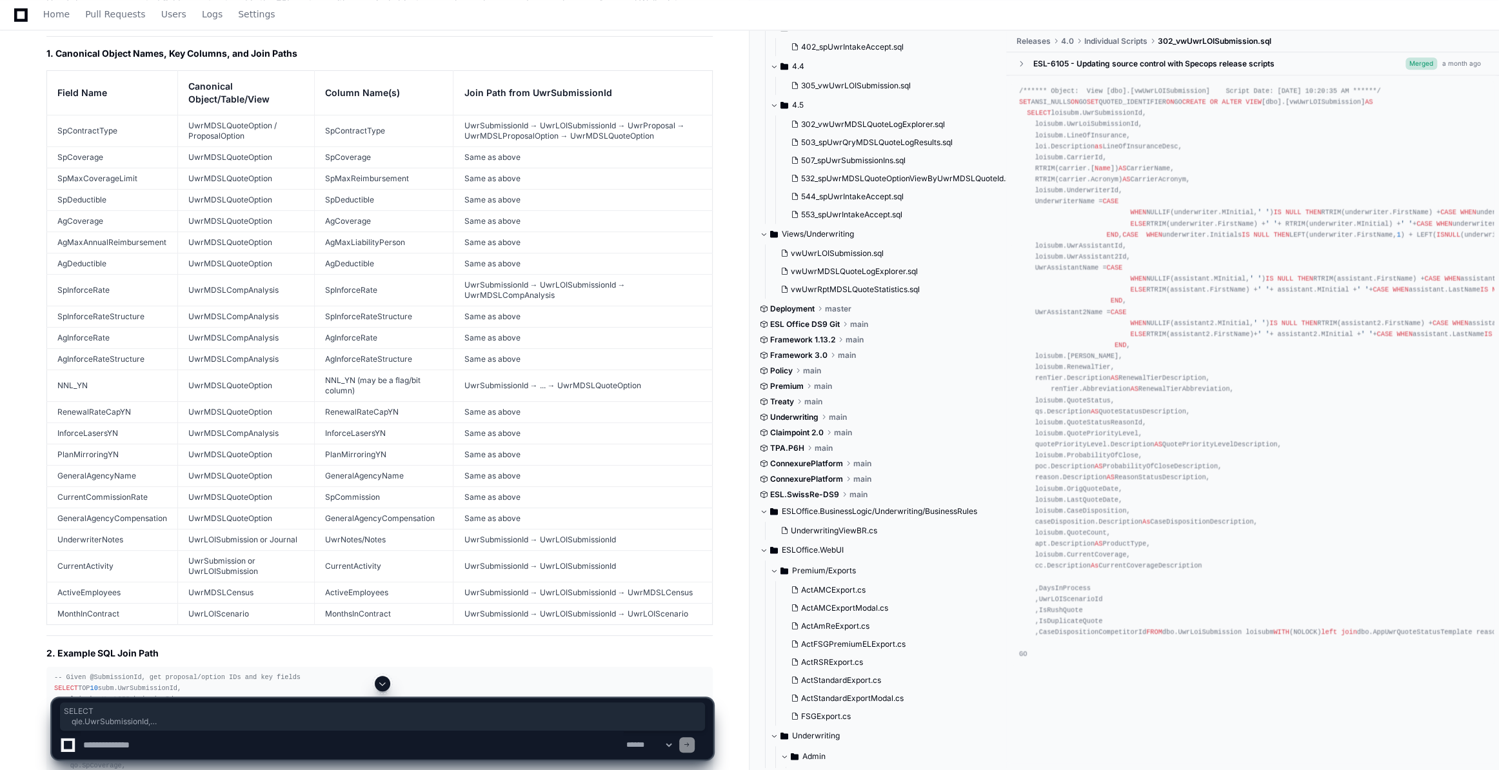
drag, startPoint x: 79, startPoint y: 515, endPoint x: 45, endPoint y: 253, distance: 264.7
copy div "SELECT qle.UwrSubmissionId, qle.UwrLoiSubmissionId, ums.UwrMDSLSubmissionId, mp…"
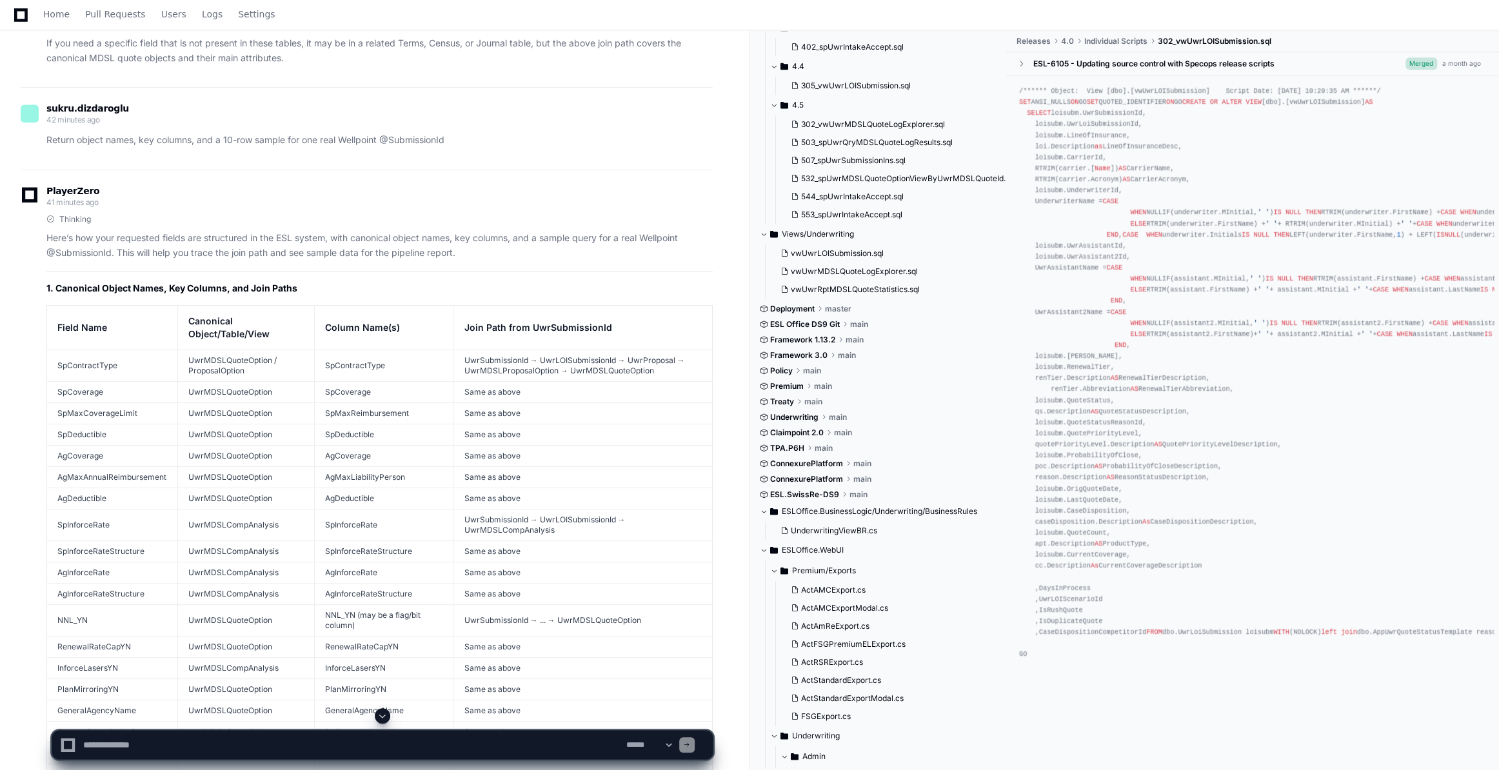
scroll to position [13655, 0]
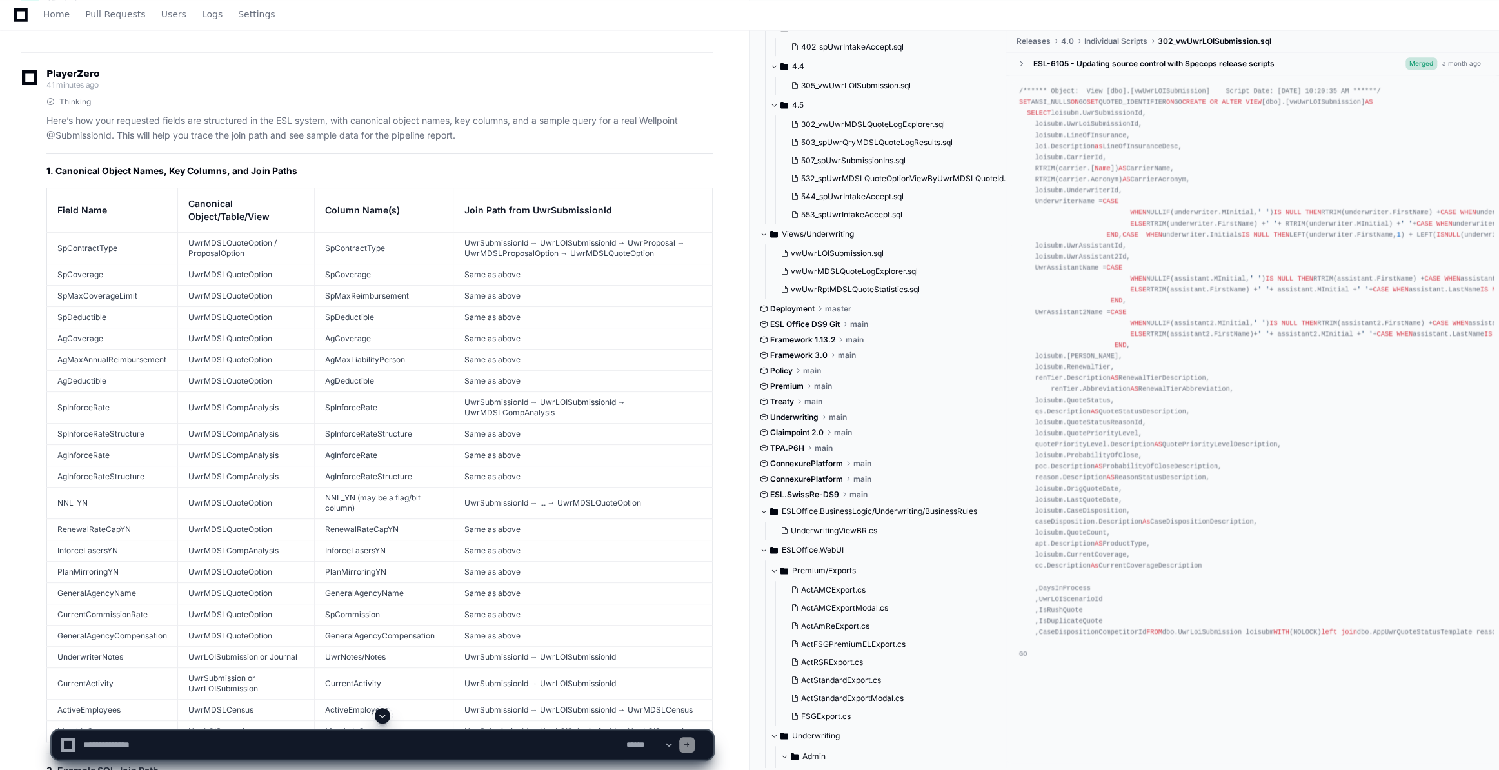
click at [96, 742] on textarea "To enrich screen reader interactions, please activate Accessibility in Grammarl…" at bounding box center [352, 745] width 543 height 28
click at [99, 739] on textarea "To enrich screen reader interactions, please activate Accessibility in Grammarl…" at bounding box center [352, 745] width 543 height 28
paste textarea "**********"
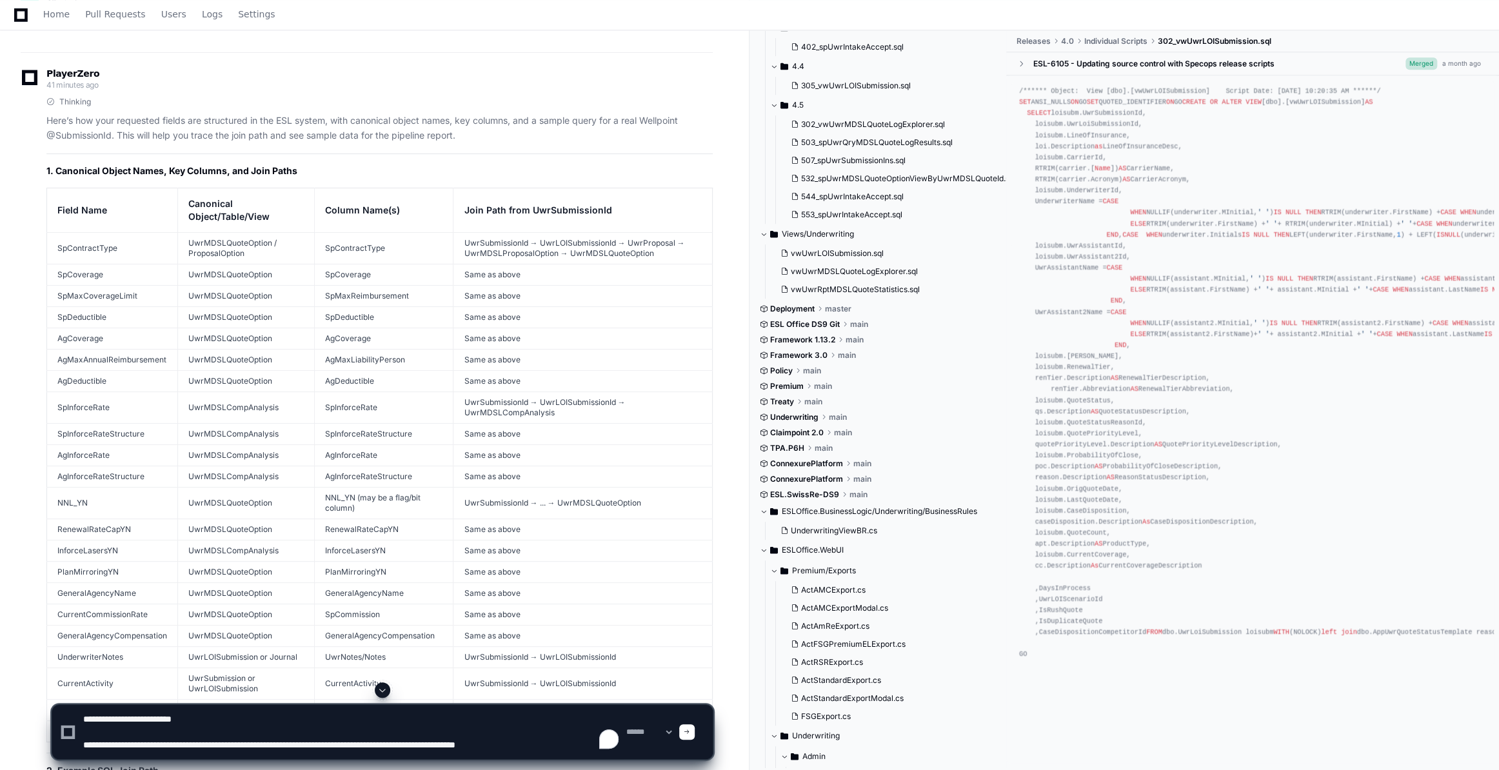
type textarea "**********"
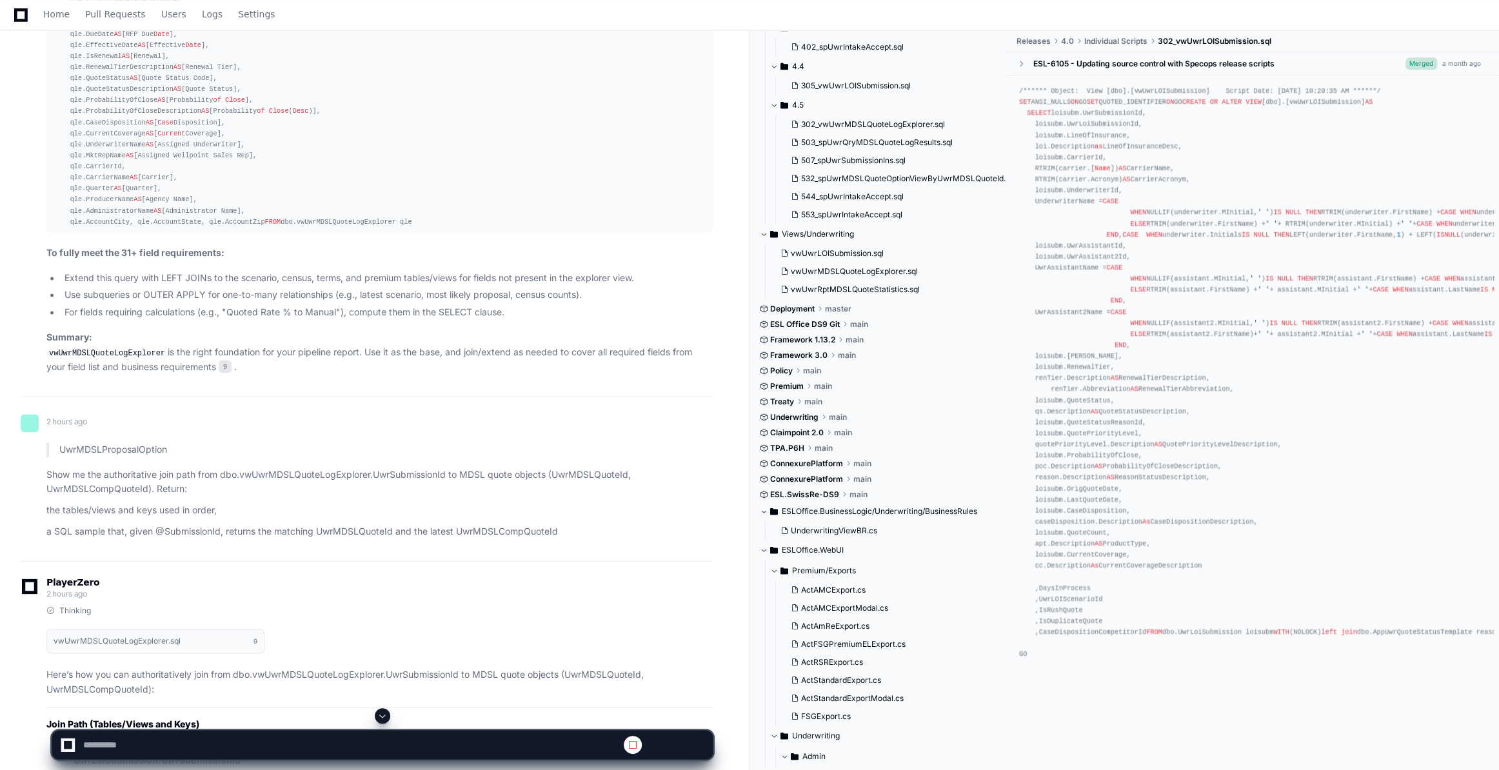
scroll to position [13671, 0]
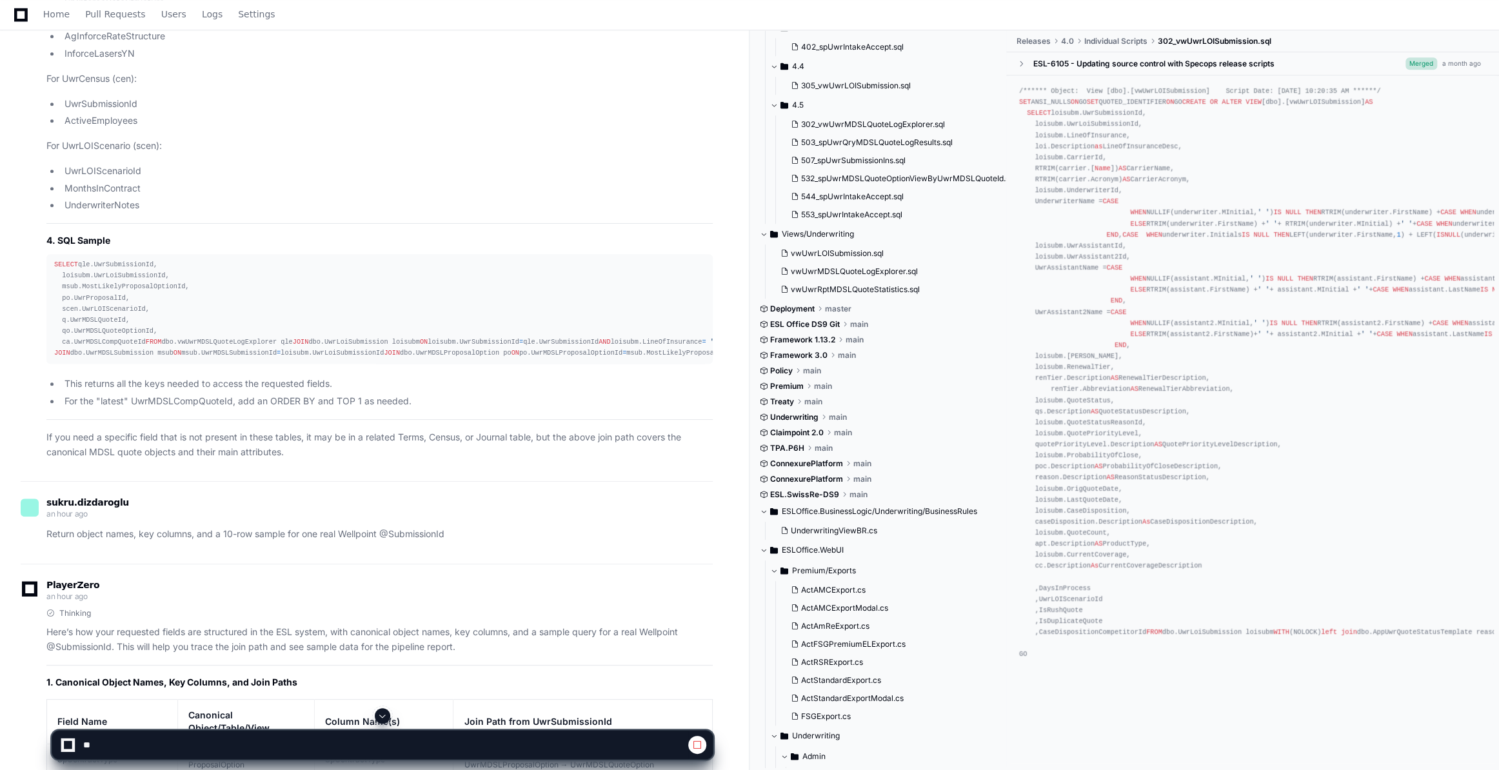
scroll to position [13202, 0]
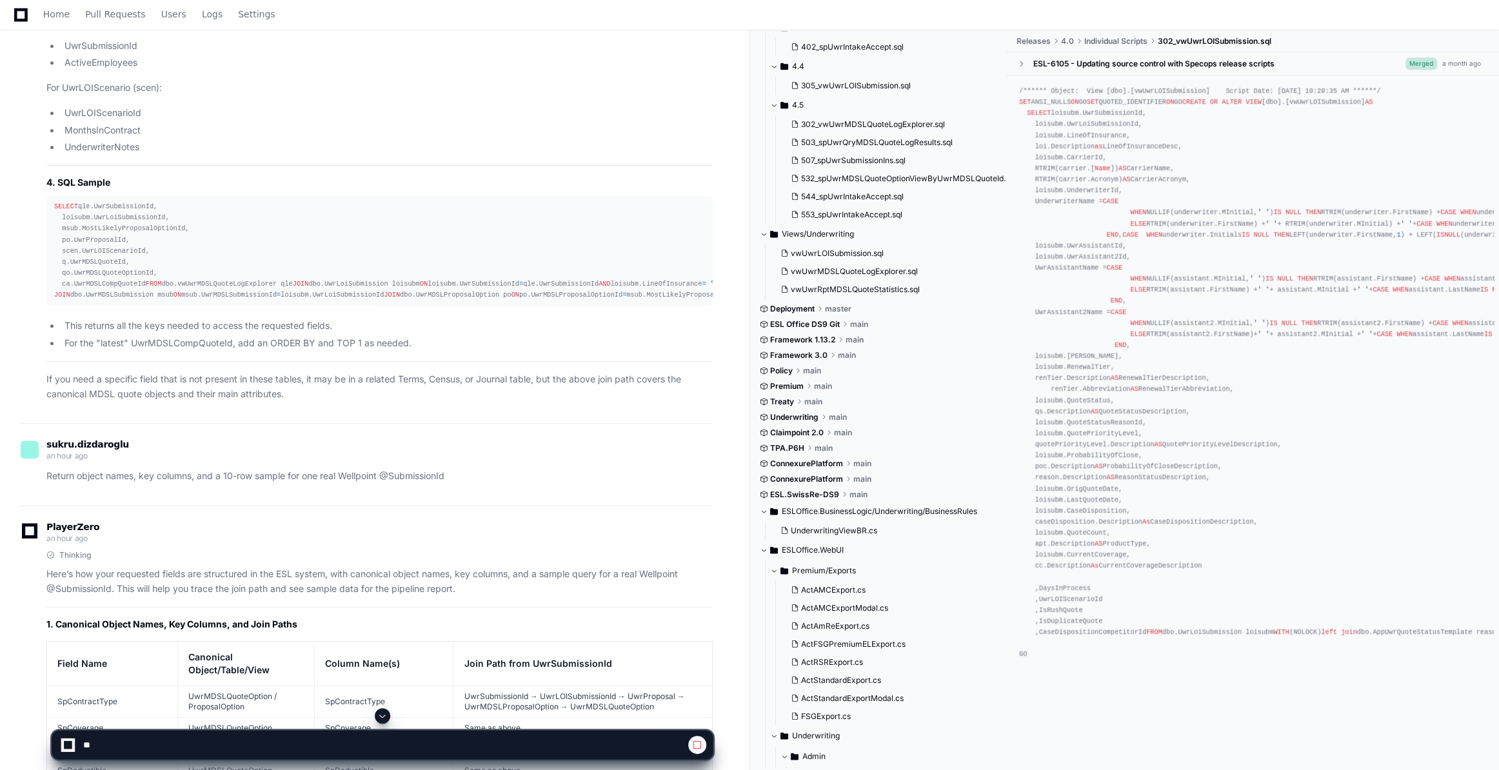
click at [381, 718] on span at bounding box center [382, 716] width 10 height 10
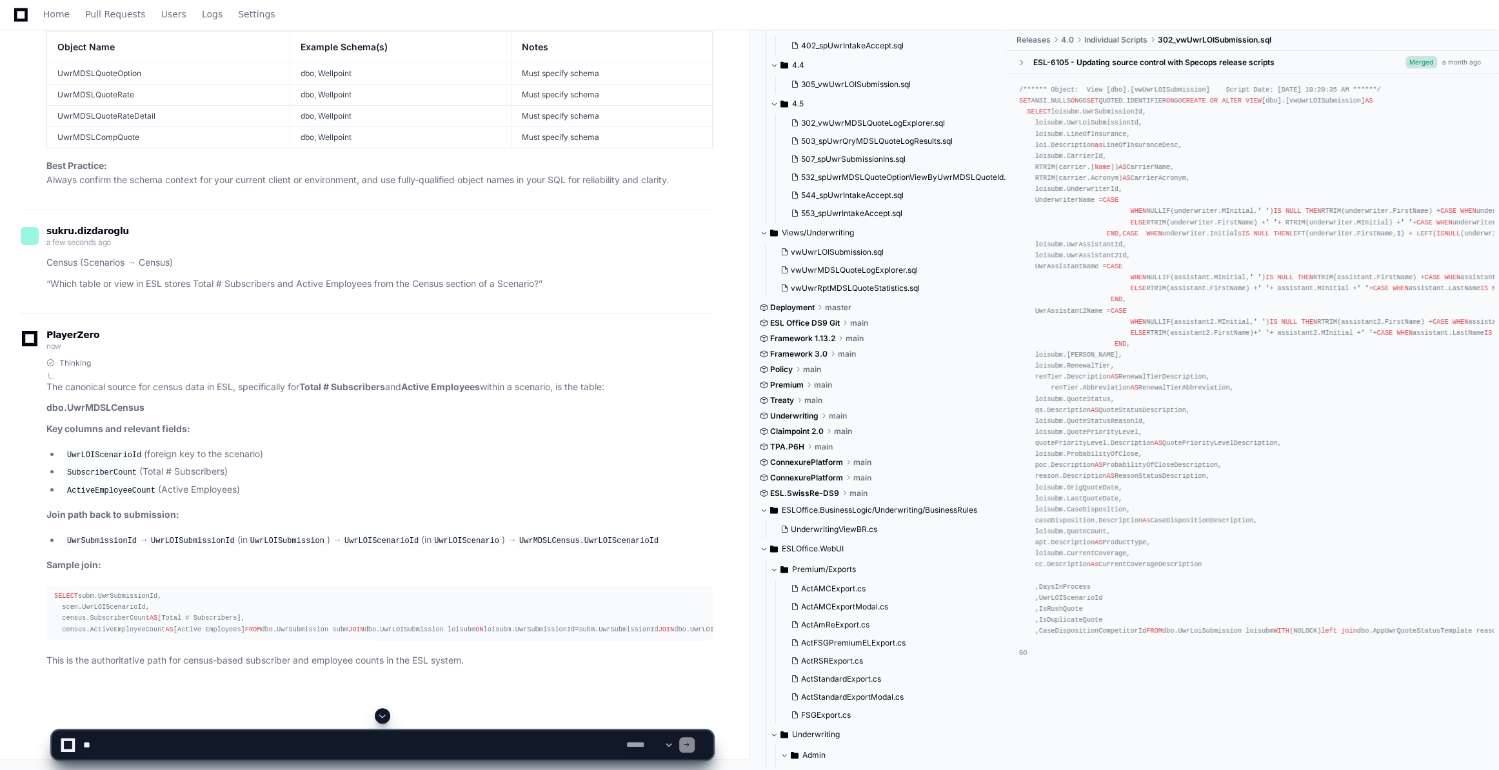
scroll to position [19765, 0]
click at [98, 748] on textarea "To enrich screen reader interactions, please activate Accessibility in Grammarl…" at bounding box center [352, 745] width 543 height 28
click at [99, 747] on textarea "To enrich screen reader interactions, please activate Accessibility in Grammarl…" at bounding box center [352, 745] width 543 height 28
paste textarea "**********"
type textarea "**********"
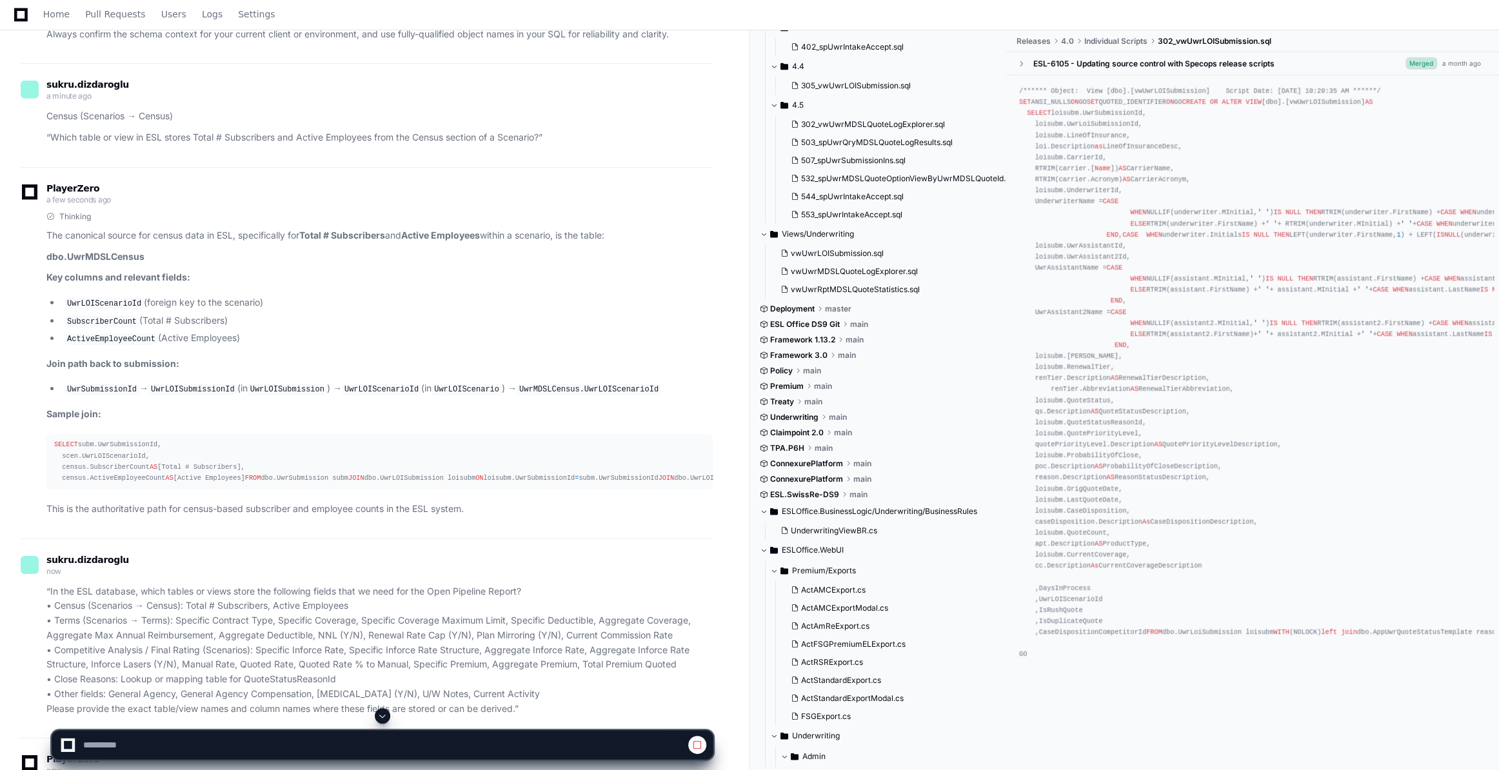
scroll to position [18886, 0]
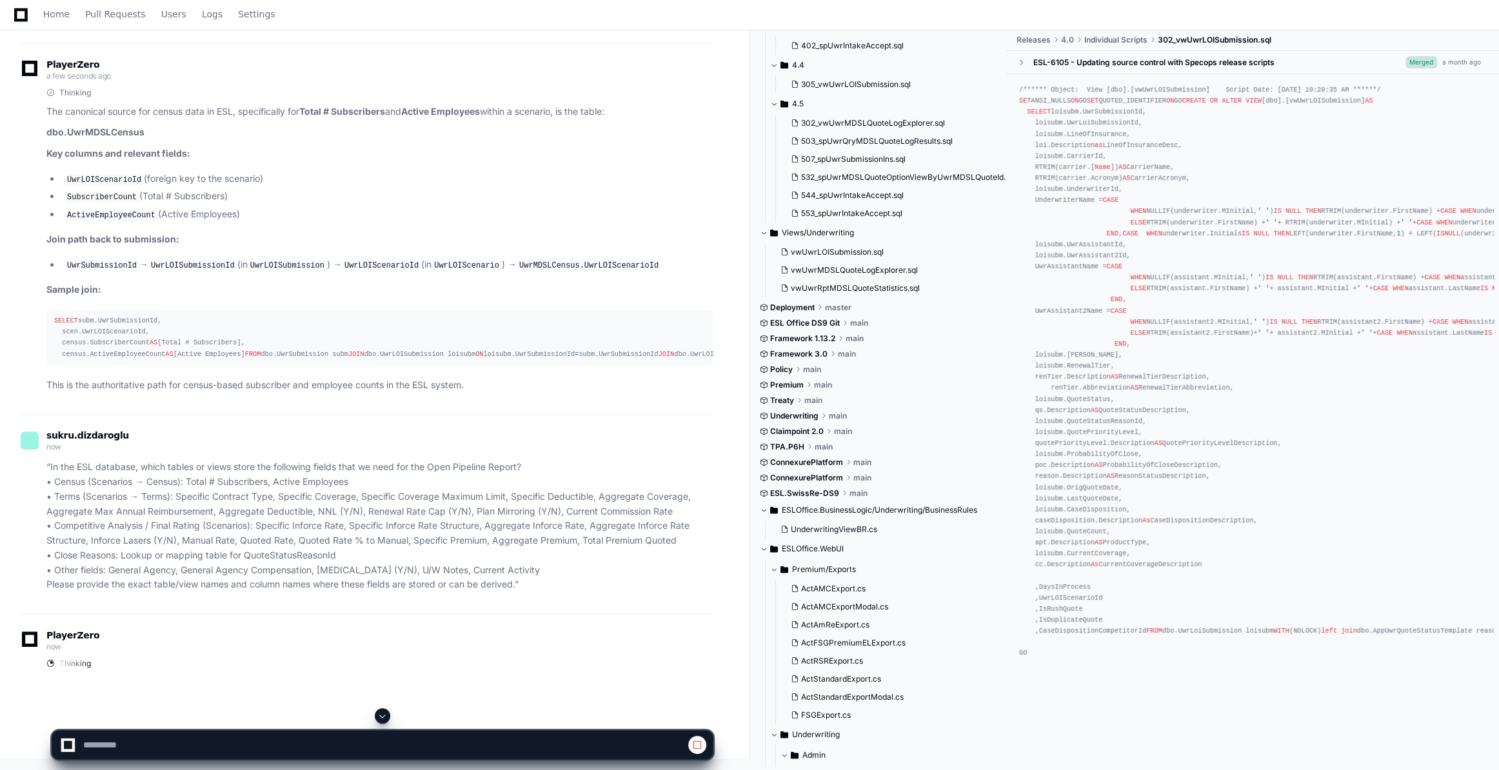
click at [382, 716] on span at bounding box center [382, 716] width 10 height 10
click at [386, 713] on span at bounding box center [382, 716] width 10 height 10
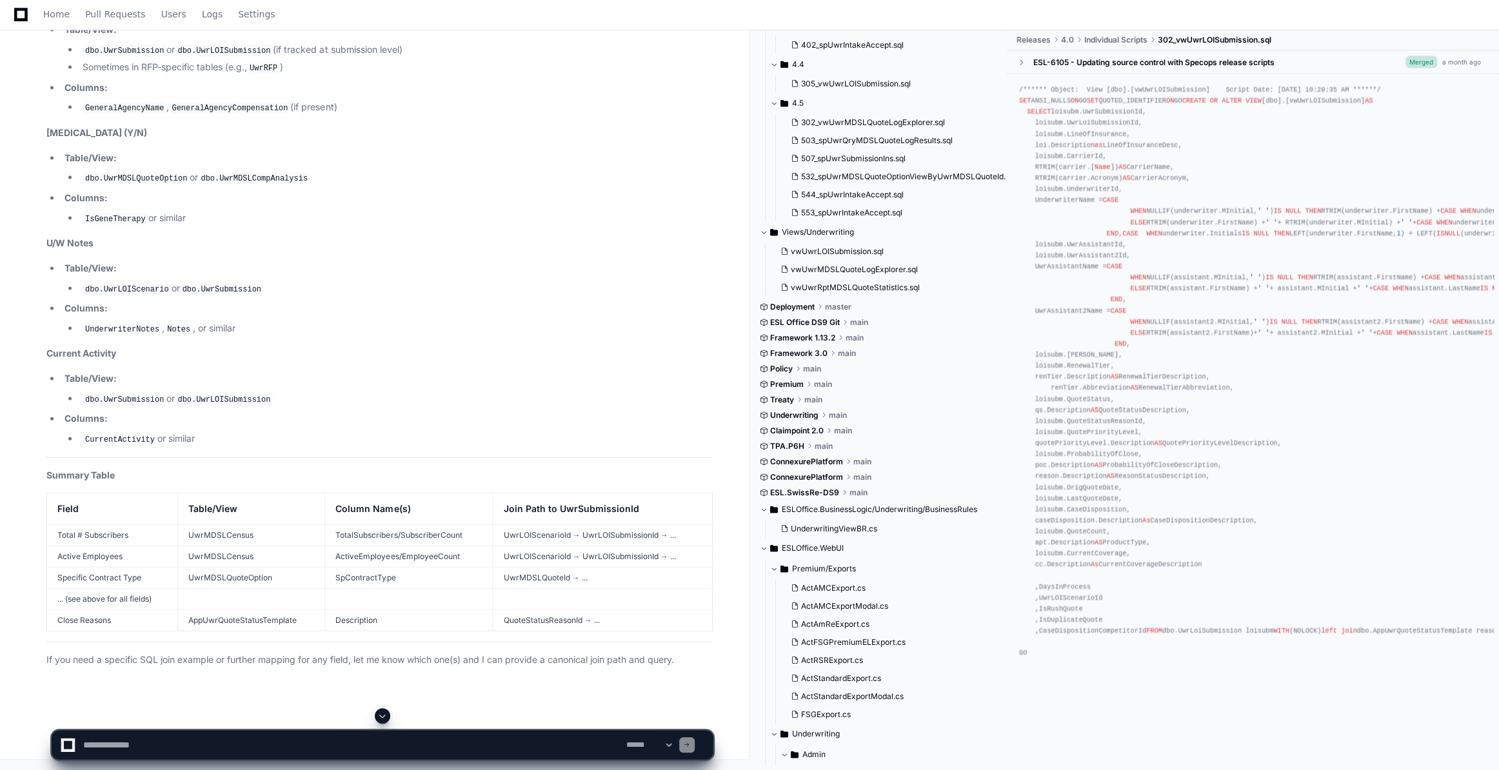
scroll to position [20793, 0]
drag, startPoint x: 26, startPoint y: 190, endPoint x: 121, endPoint y: 203, distance: 95.7
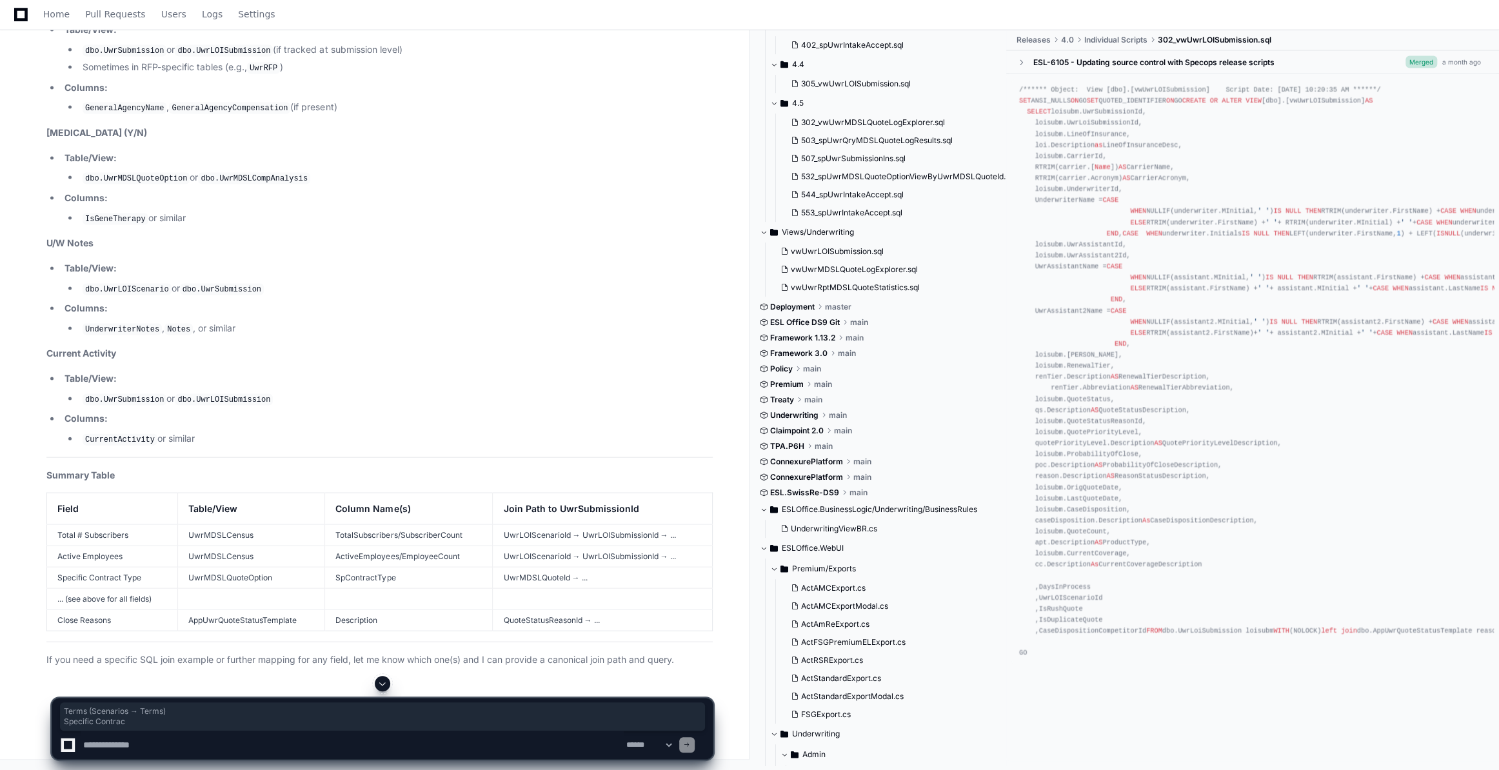
scroll to position [20677, 0]
drag, startPoint x: 32, startPoint y: 93, endPoint x: 680, endPoint y: 279, distance: 675.0
click at [103, 739] on textarea "To enrich screen reader interactions, please activate Accessibility in Grammarl…" at bounding box center [352, 745] width 543 height 28
click at [100, 742] on textarea "To enrich screen reader interactions, please activate Accessibility in Grammarl…" at bounding box center [352, 745] width 543 height 28
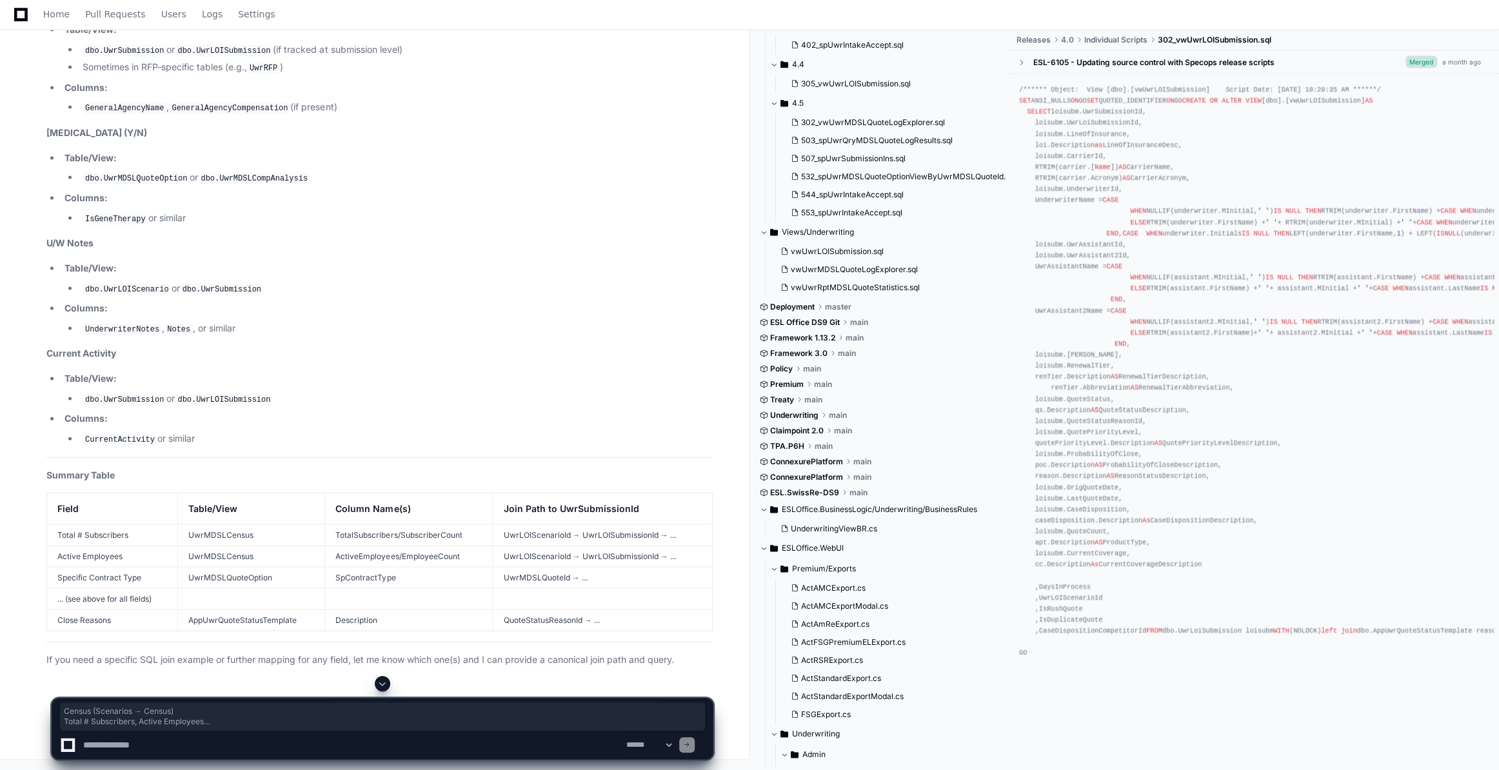
paste textarea "**********"
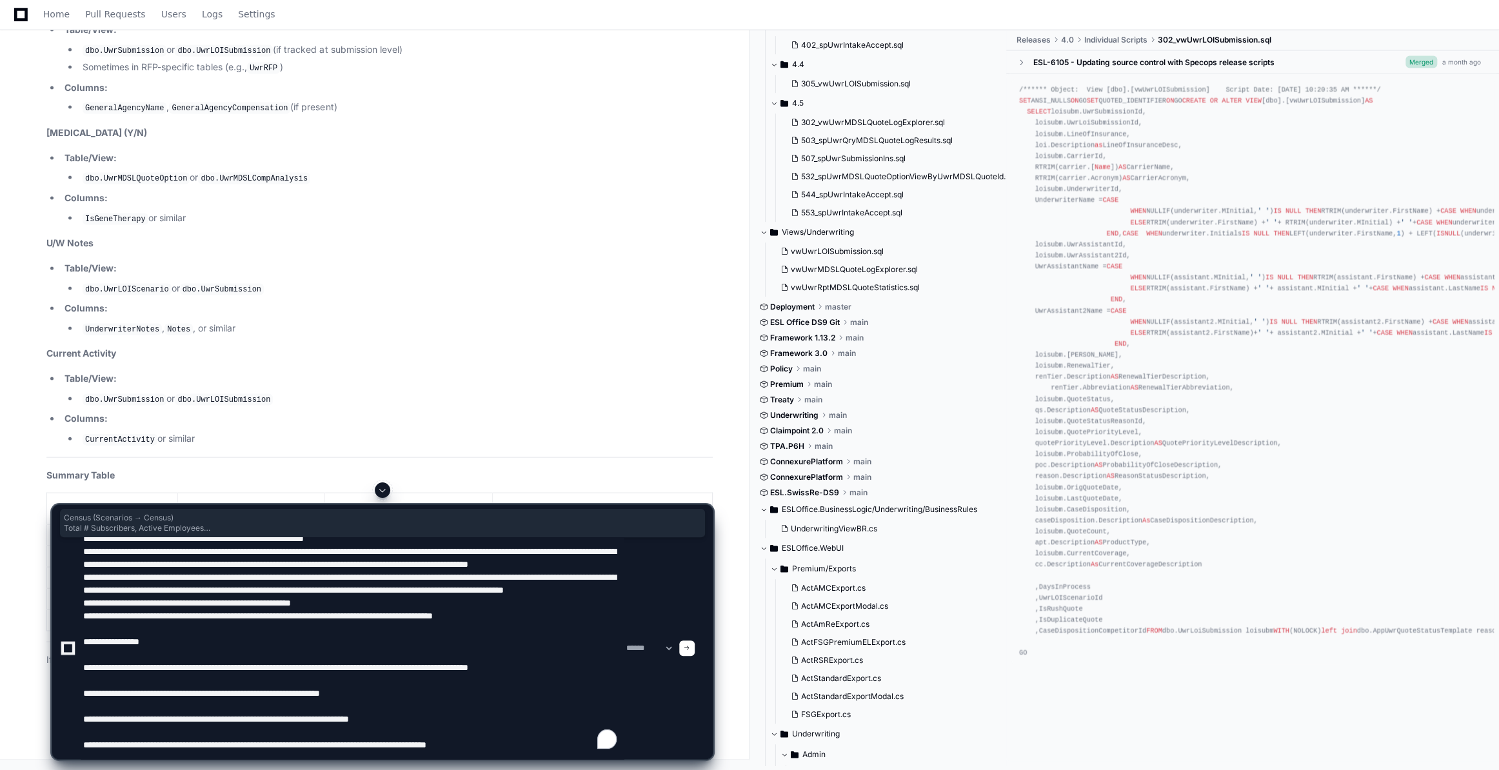
scroll to position [56, 0]
type textarea "**********"
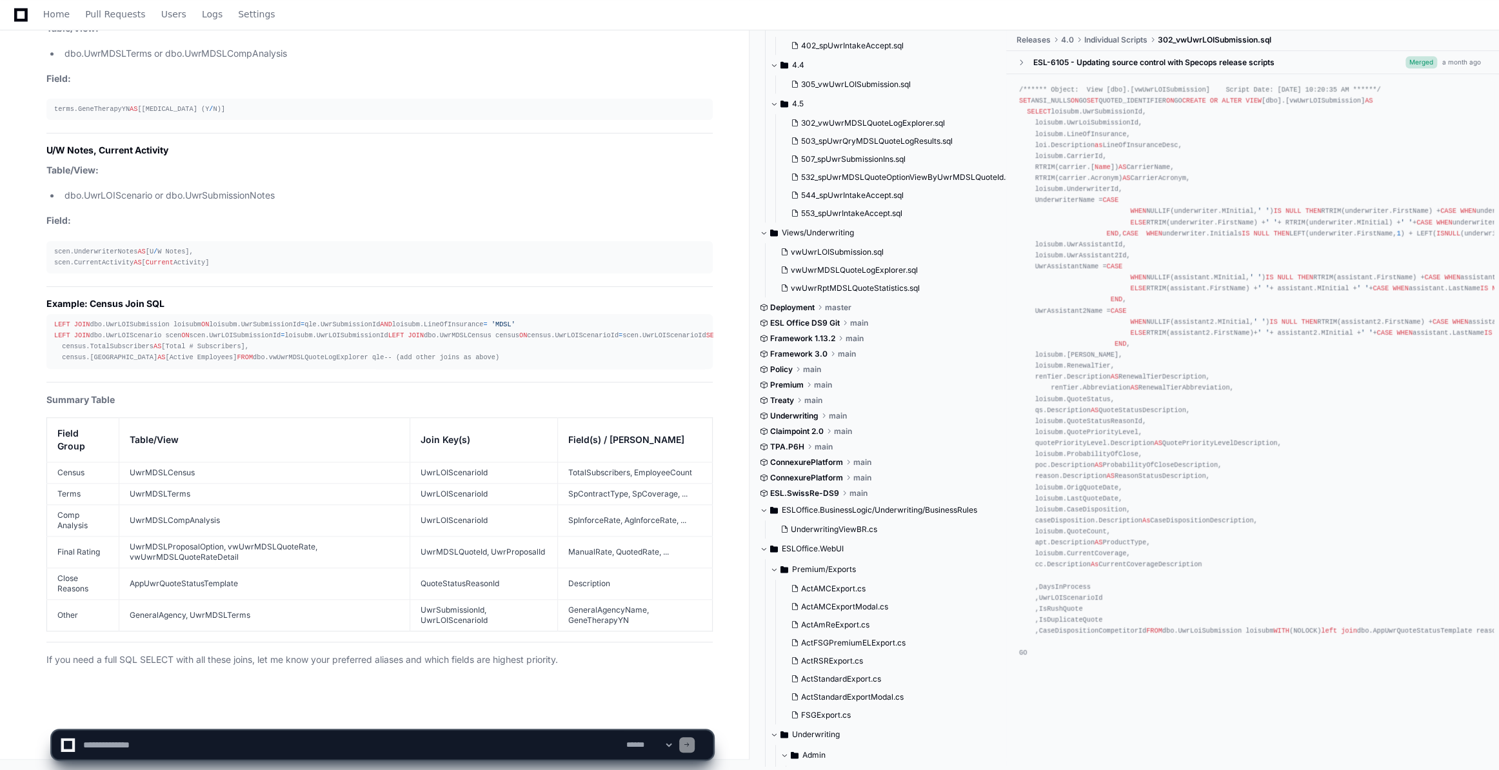
scroll to position [24741, 0]
click at [106, 740] on textarea "To enrich screen reader interactions, please activate Accessibility in Grammarl…" at bounding box center [352, 745] width 543 height 28
click at [119, 744] on textarea "To enrich screen reader interactions, please activate Accessibility in Grammarl…" at bounding box center [352, 745] width 543 height 28
paste textarea "**********"
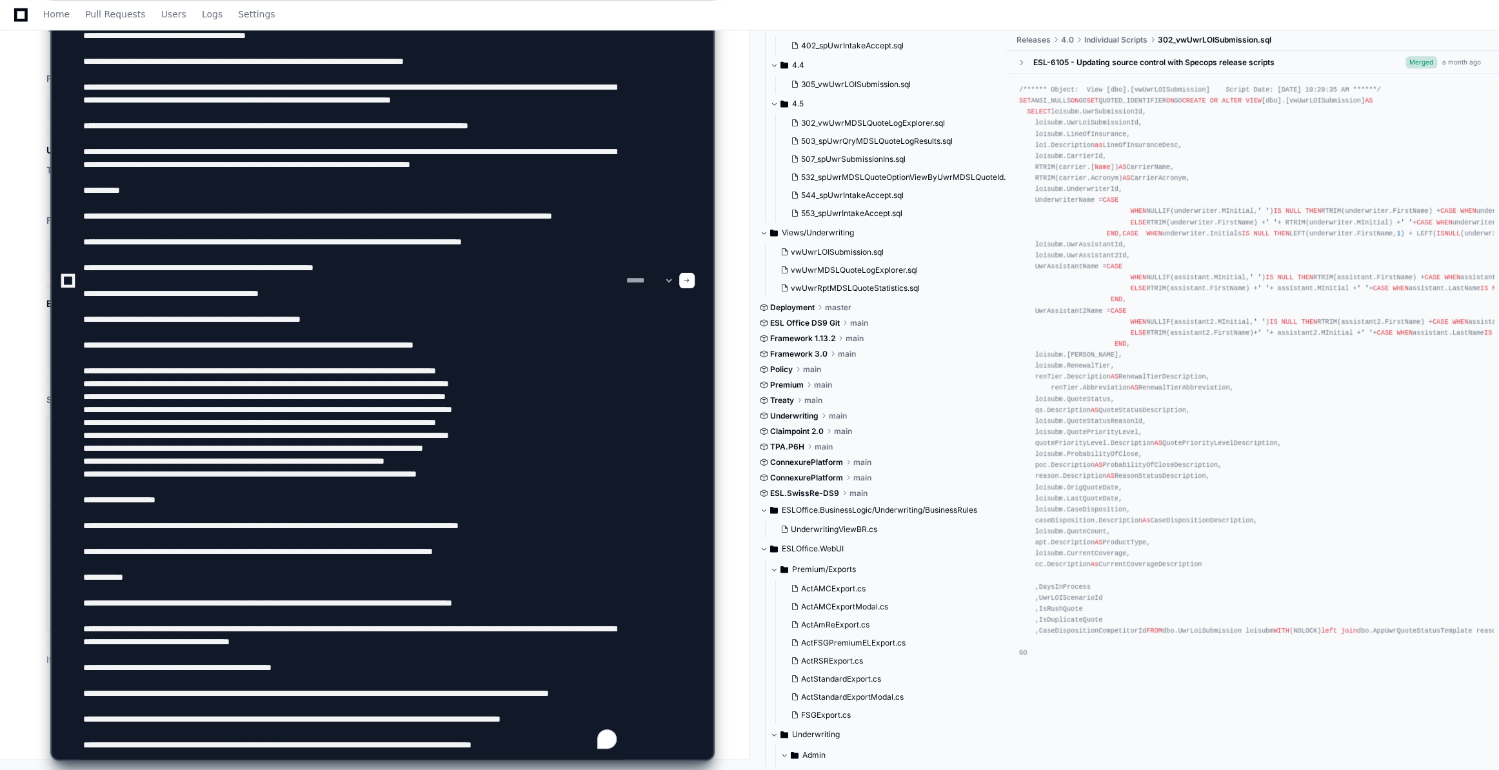
scroll to position [159, 0]
type textarea "**********"
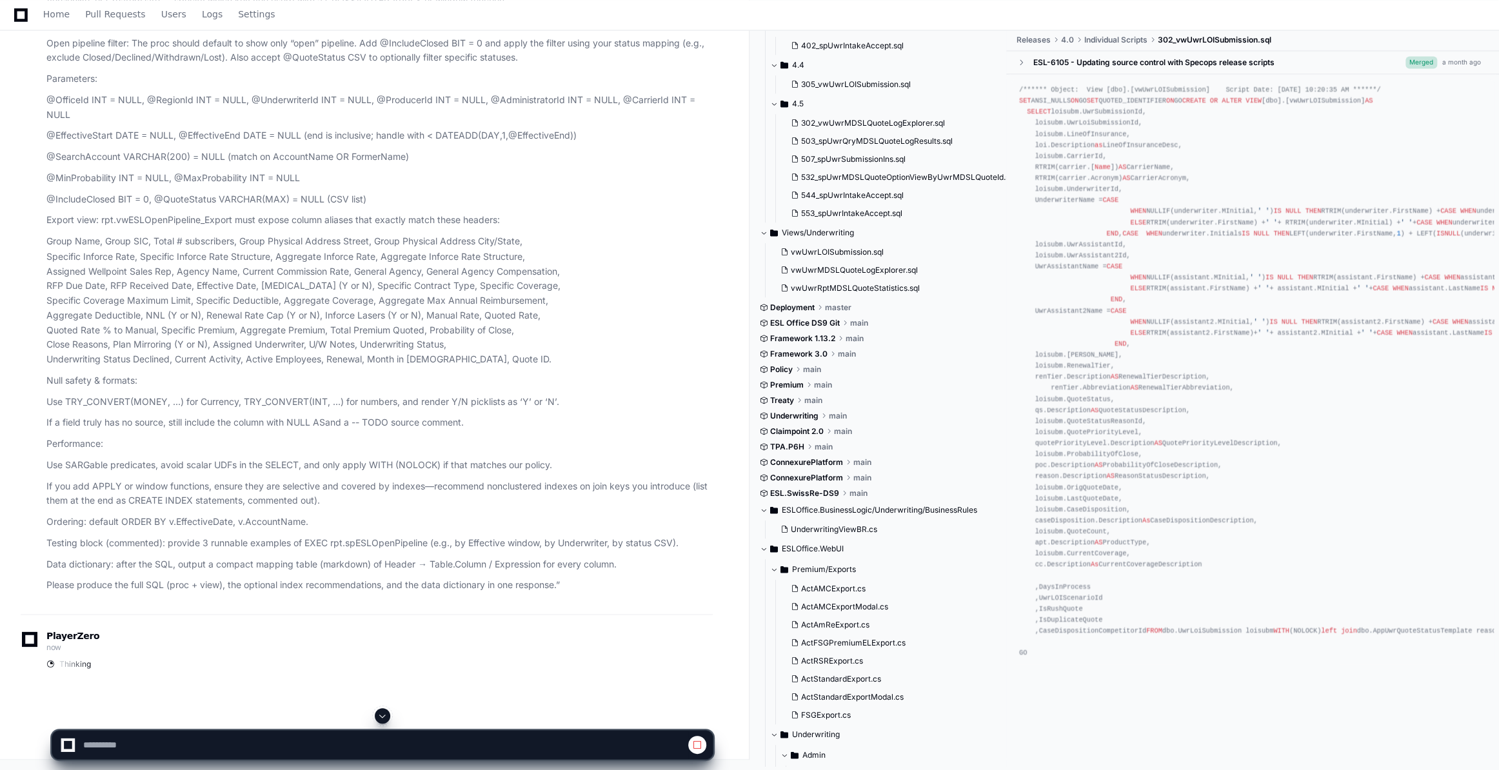
scroll to position [24917, 0]
click at [384, 712] on span at bounding box center [382, 716] width 10 height 10
click at [380, 713] on span at bounding box center [382, 716] width 10 height 10
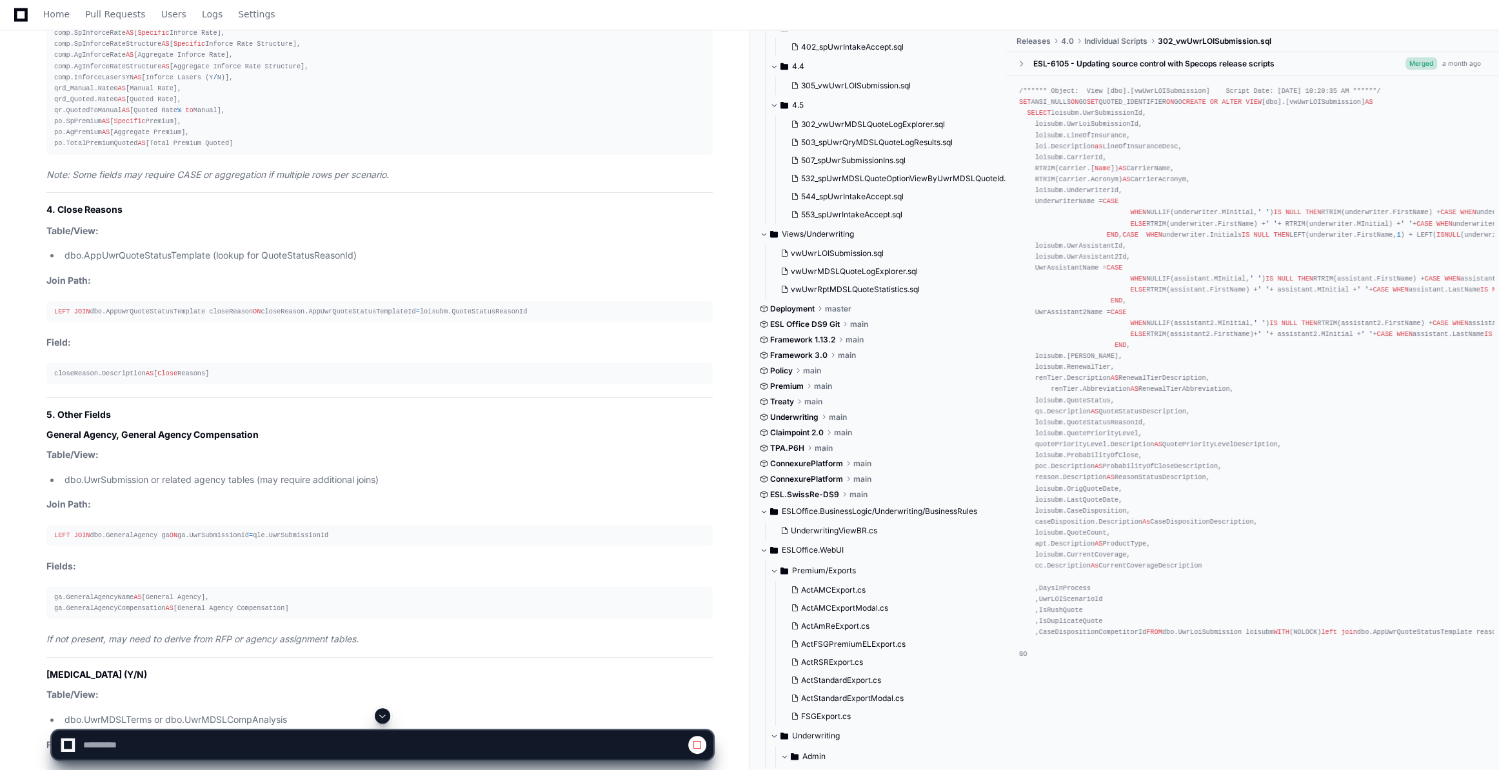
scroll to position [20572, 0]
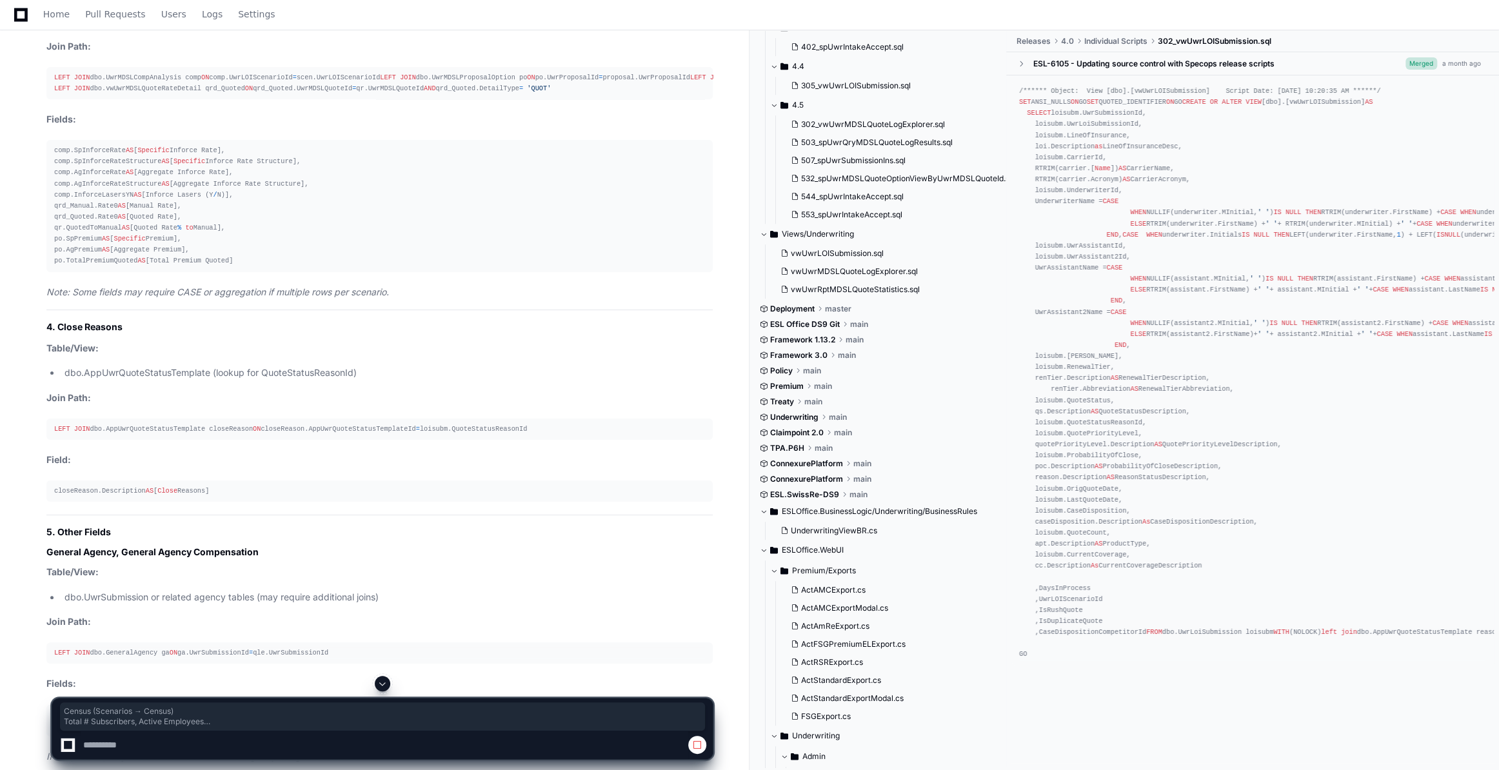
drag, startPoint x: 43, startPoint y: 195, endPoint x: 129, endPoint y: 220, distance: 89.8
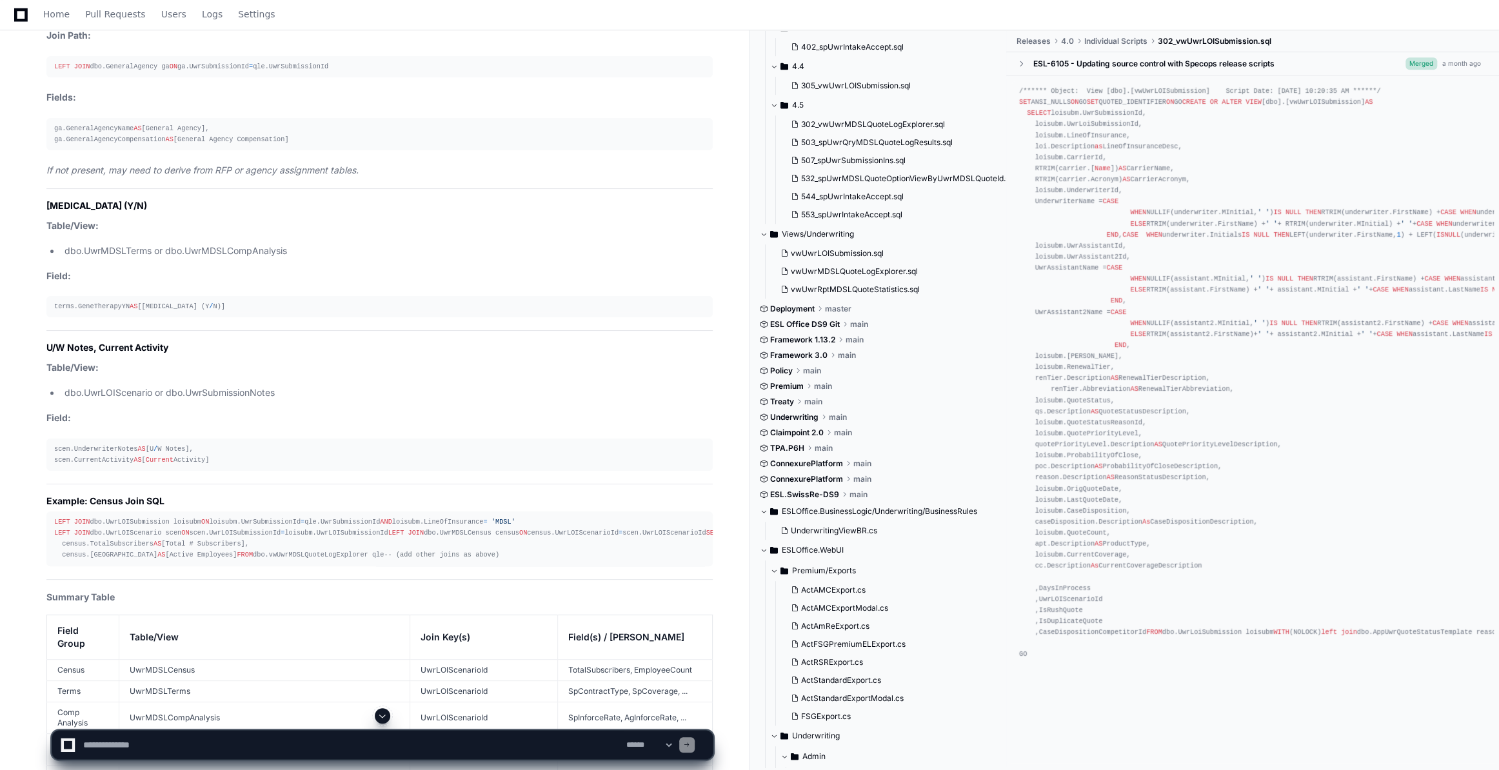
scroll to position [21451, 0]
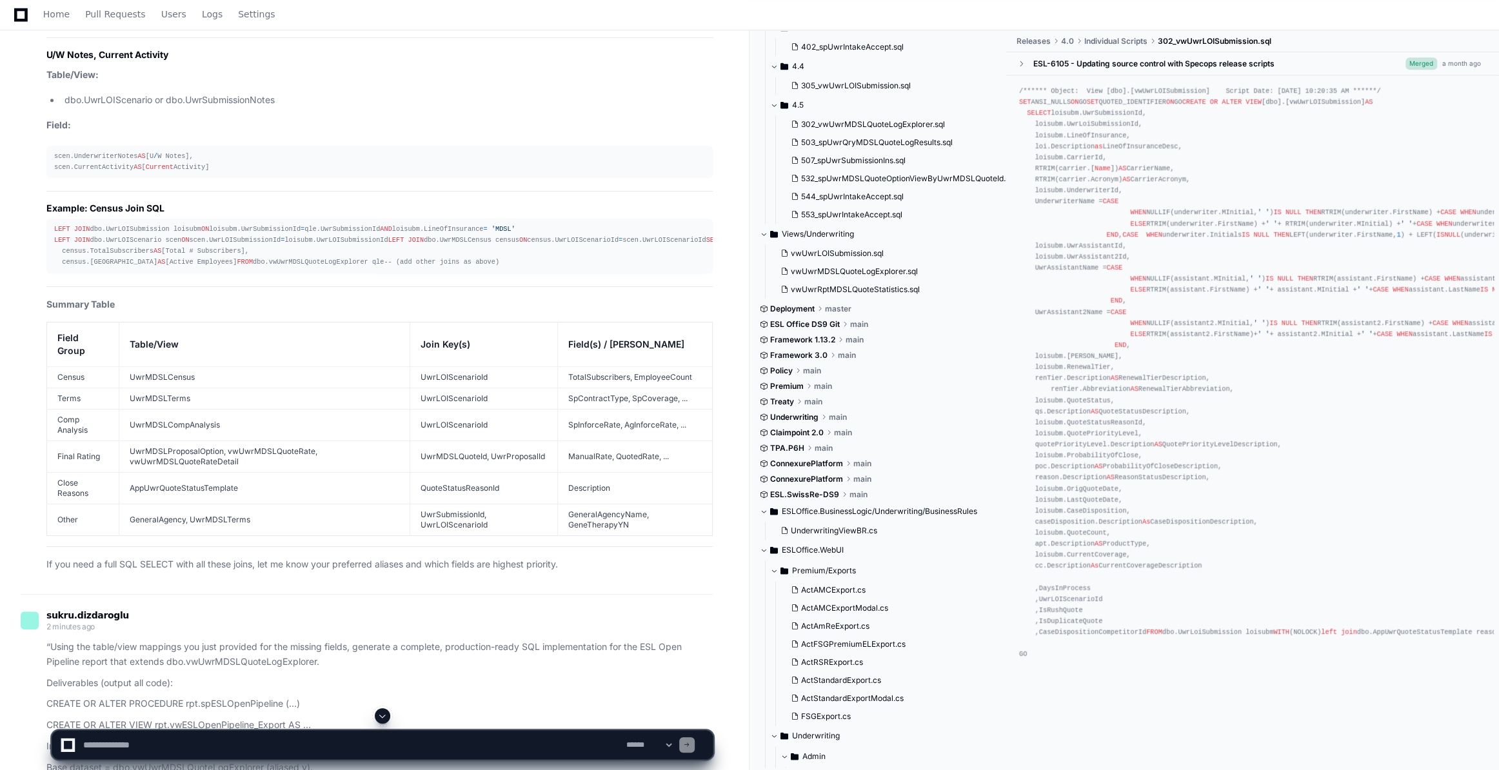
click at [379, 720] on span at bounding box center [382, 716] width 10 height 10
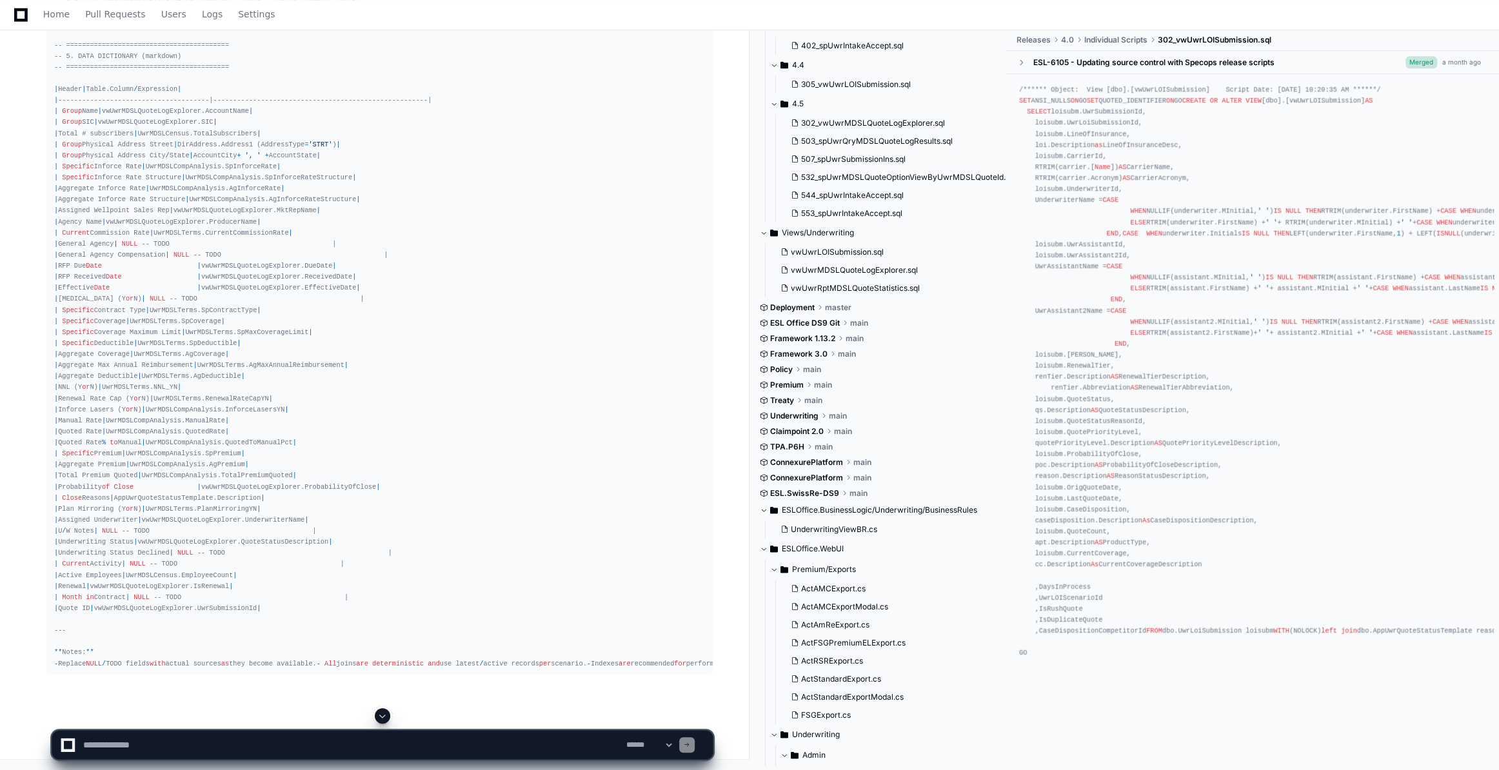
scroll to position [26324, 0]
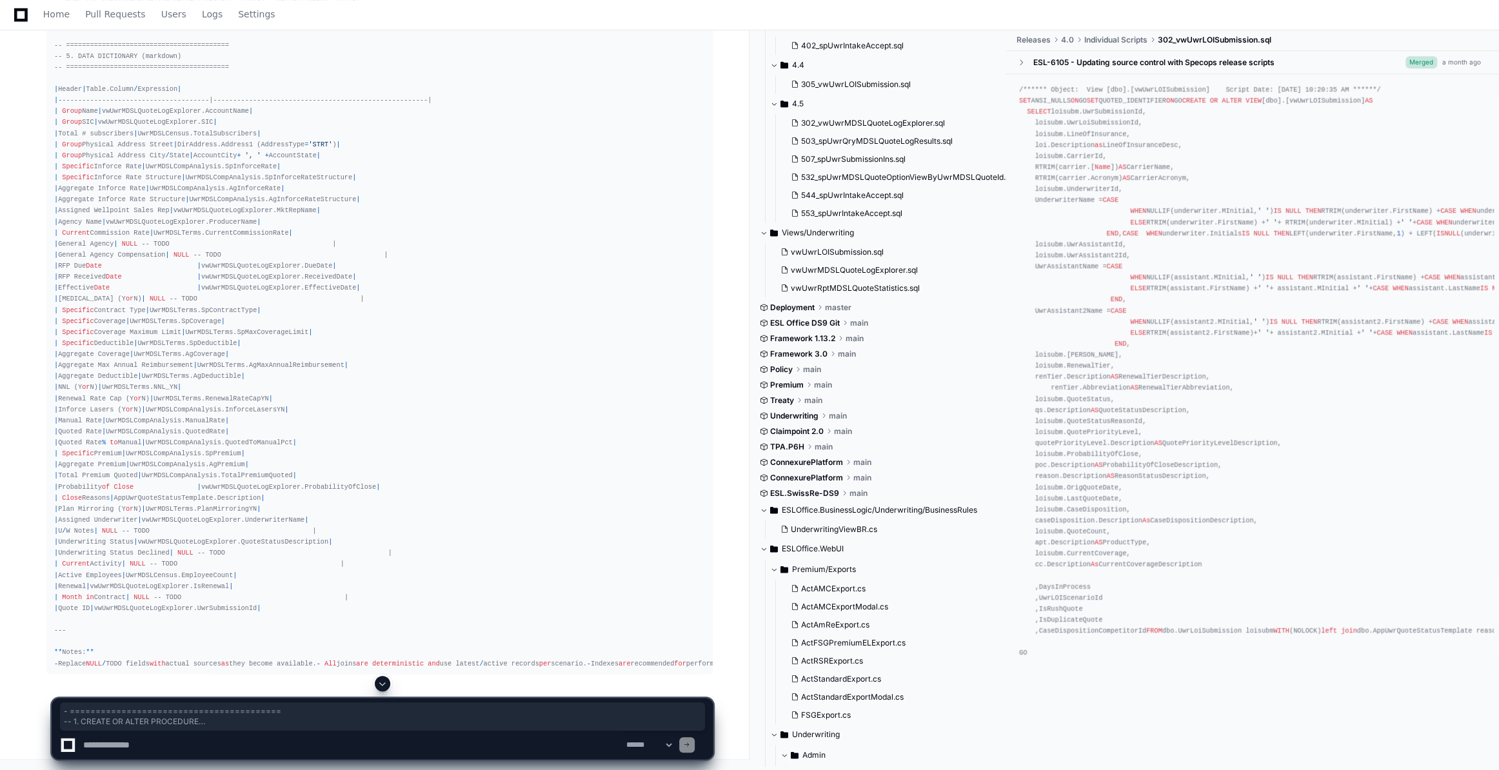
drag, startPoint x: 60, startPoint y: 206, endPoint x: 293, endPoint y: 560, distance: 423.8
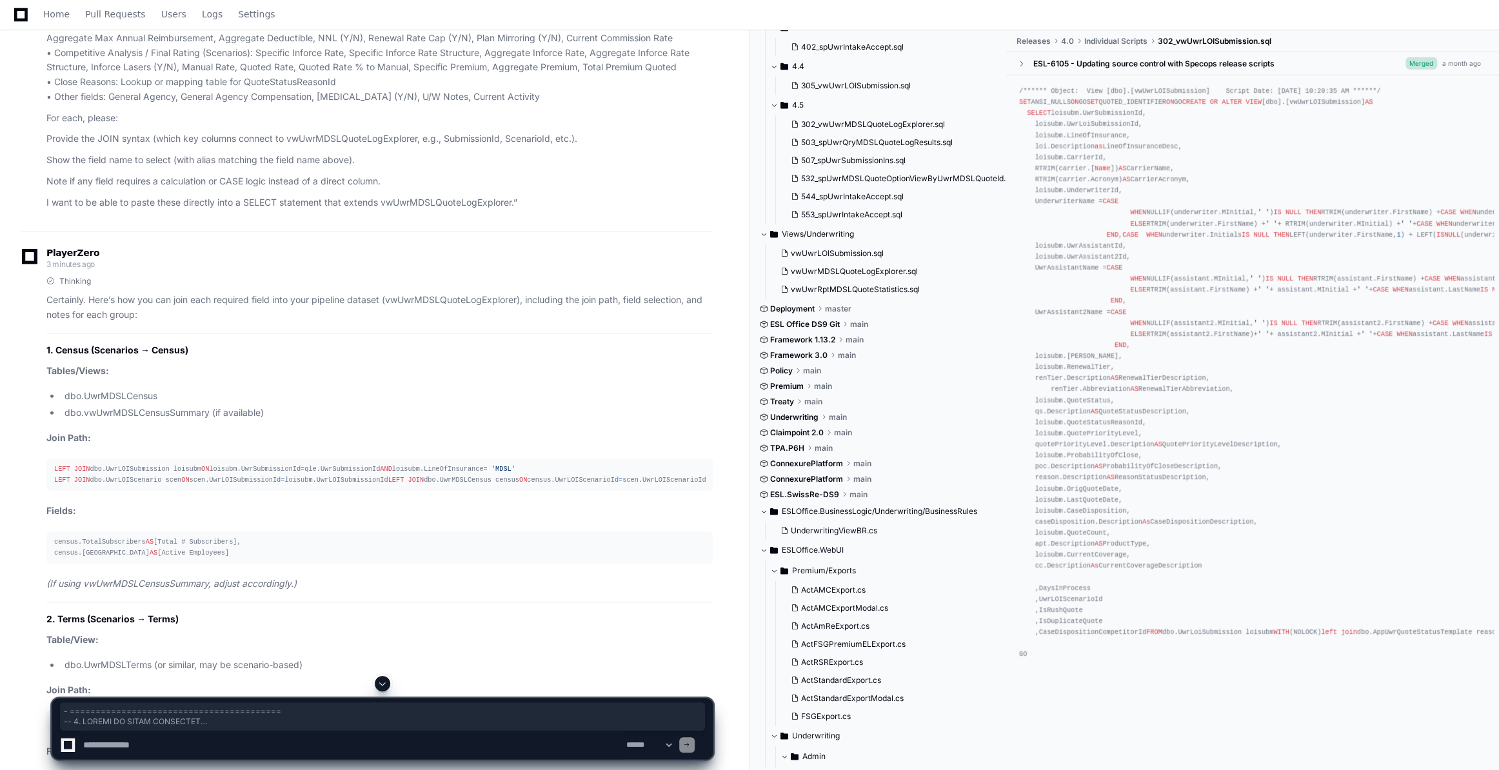
scroll to position [19906, 0]
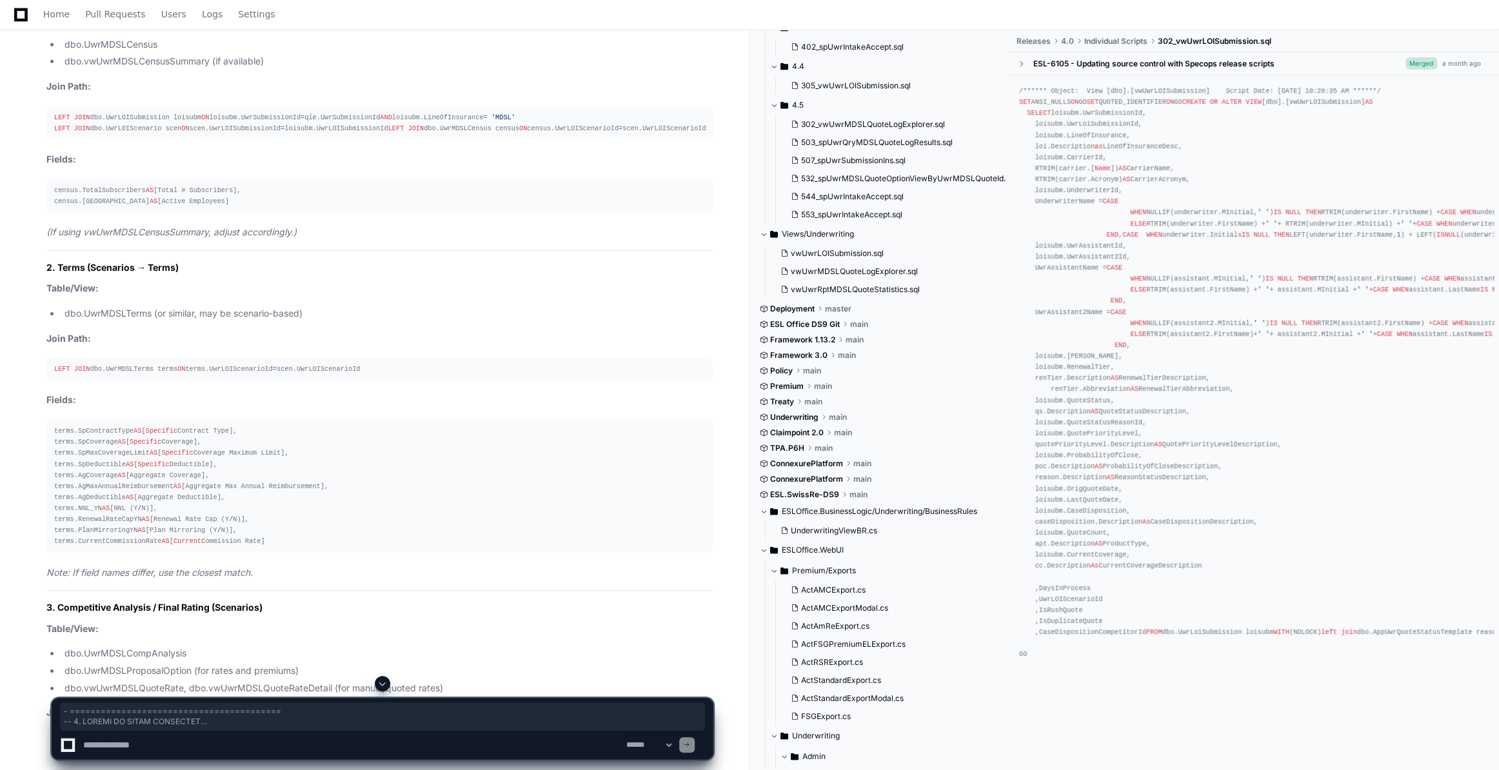
click at [385, 683] on span at bounding box center [382, 683] width 10 height 10
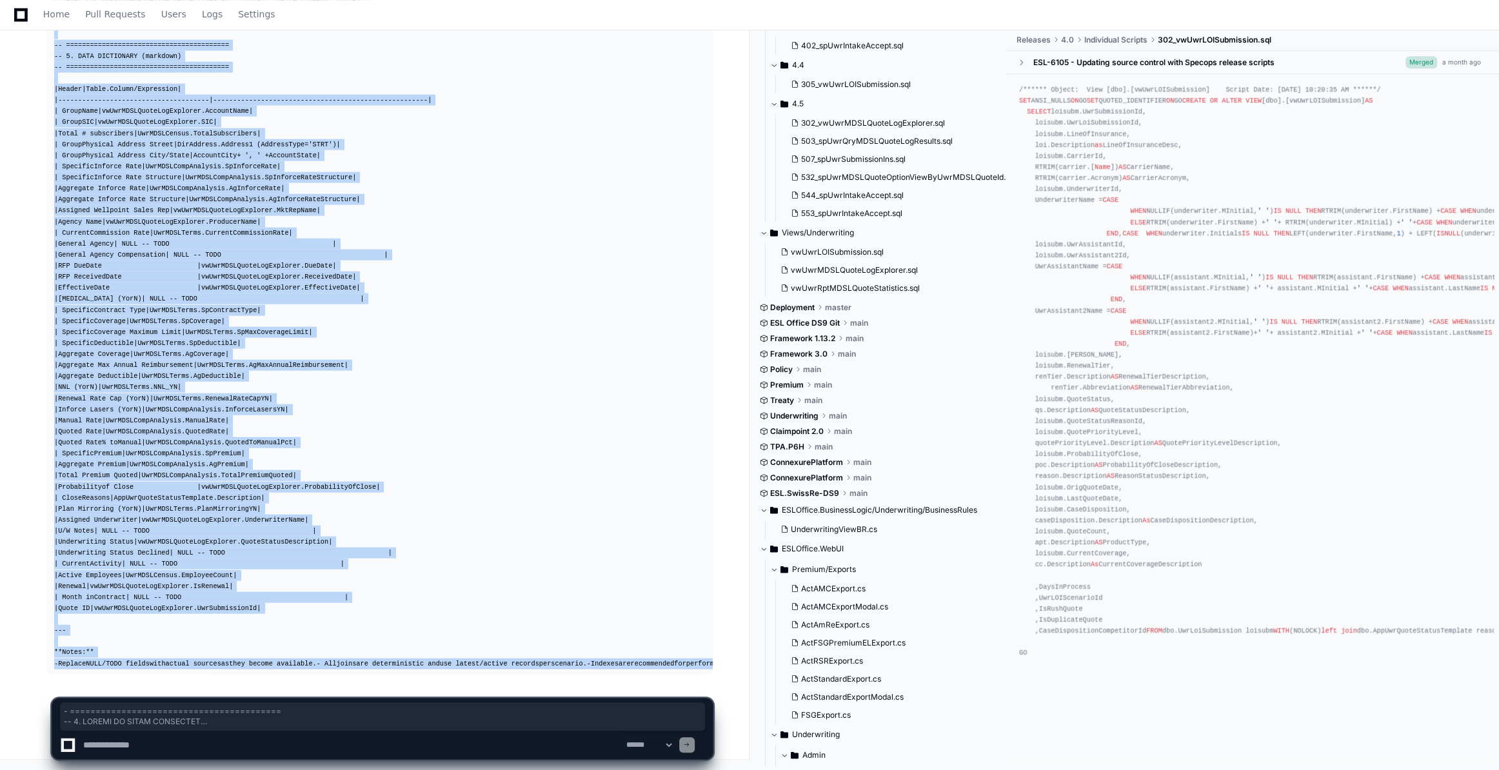
copy div "- ========================================= -- 1. CREATE OR ALTER PROCEDURE -- …"
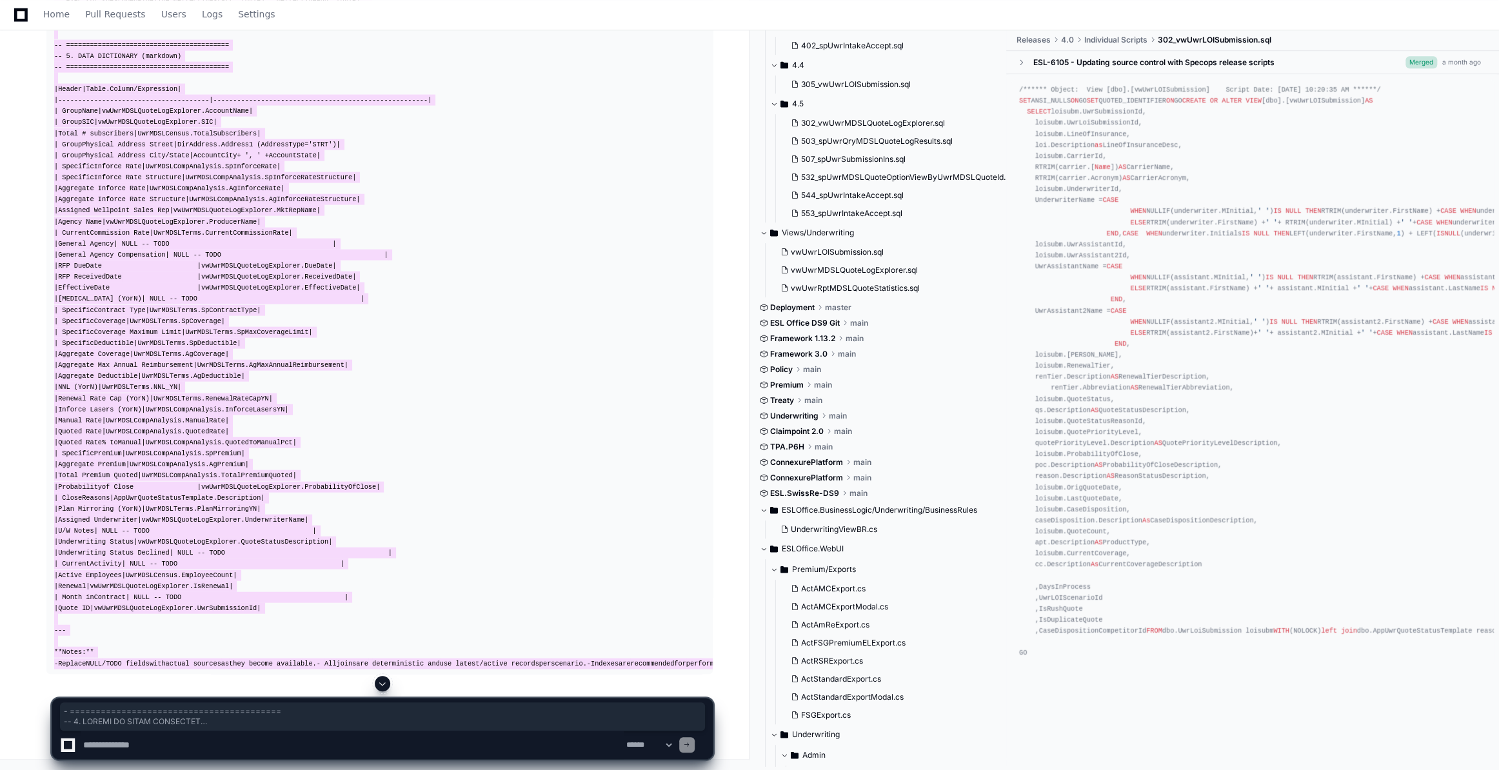
scroll to position [29959, 0]
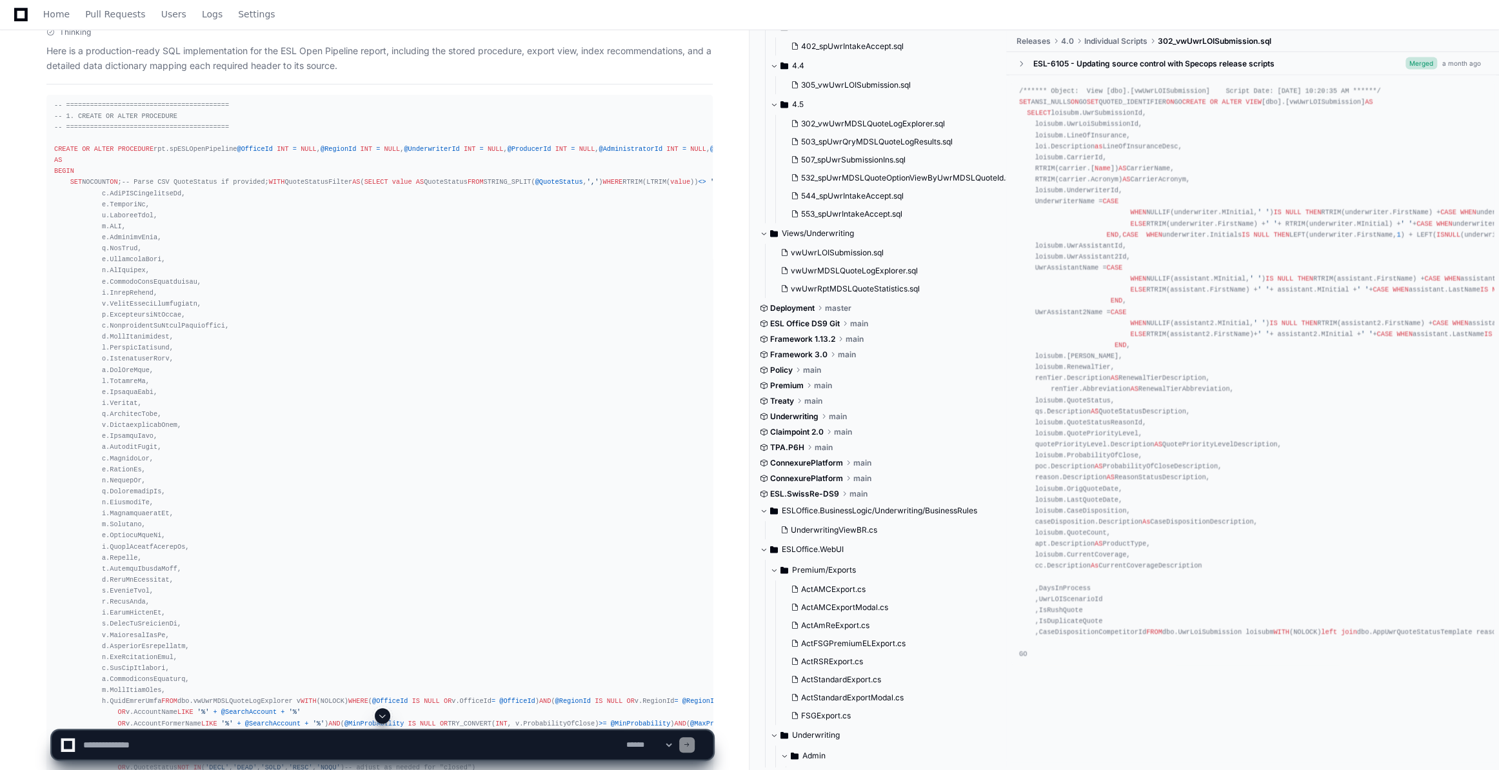
scroll to position [22923, 0]
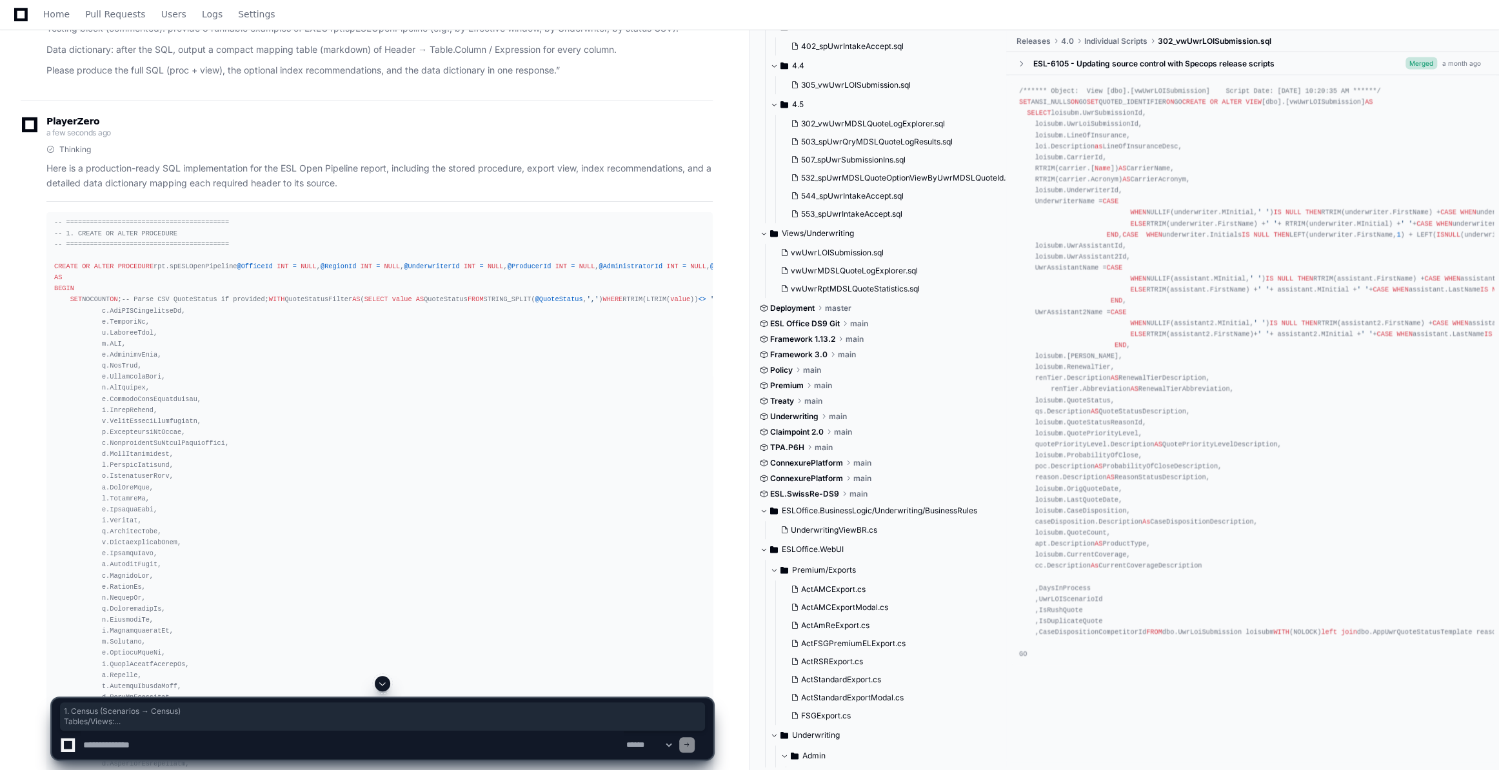
drag, startPoint x: 48, startPoint y: 264, endPoint x: 279, endPoint y: 629, distance: 432.3
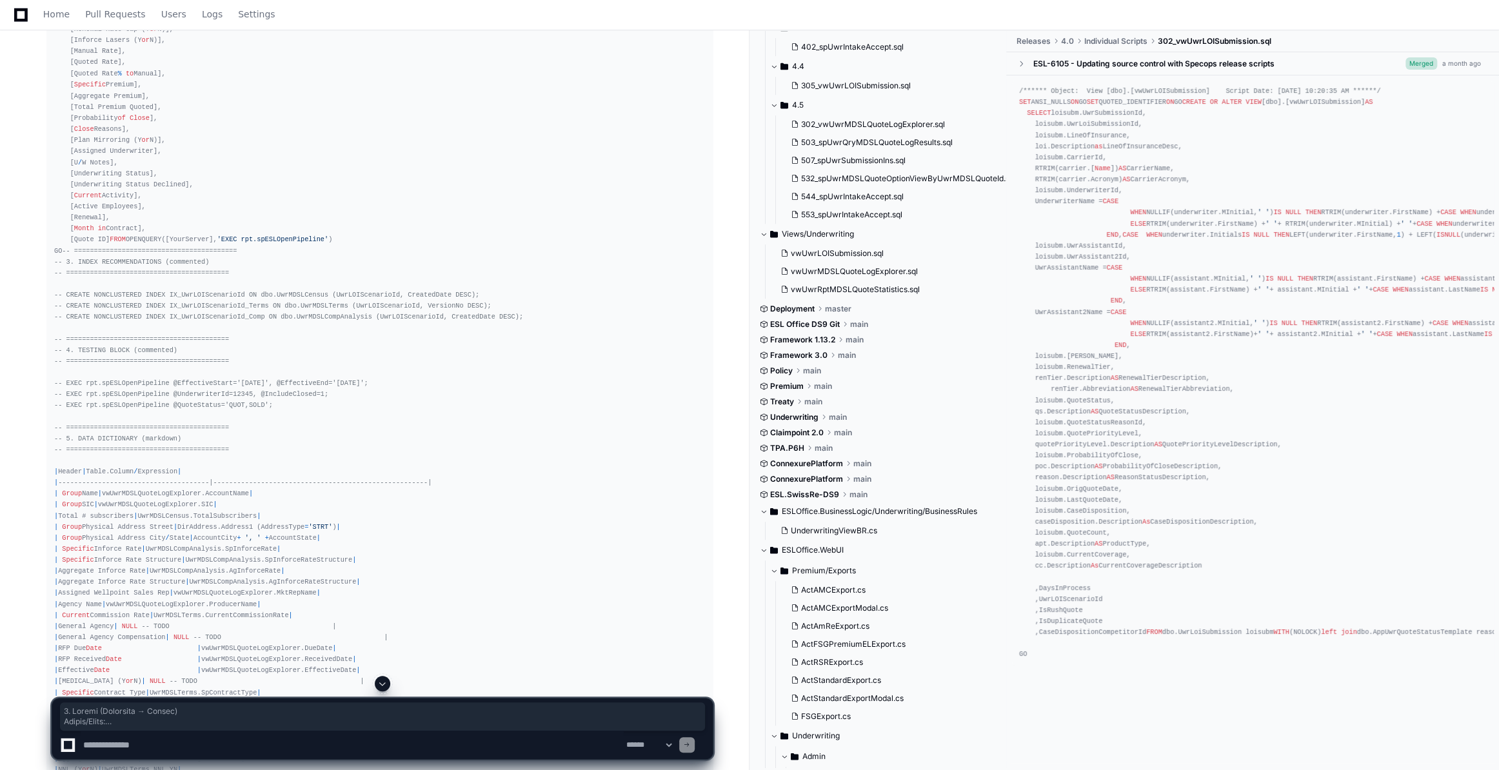
scroll to position [24987, 0]
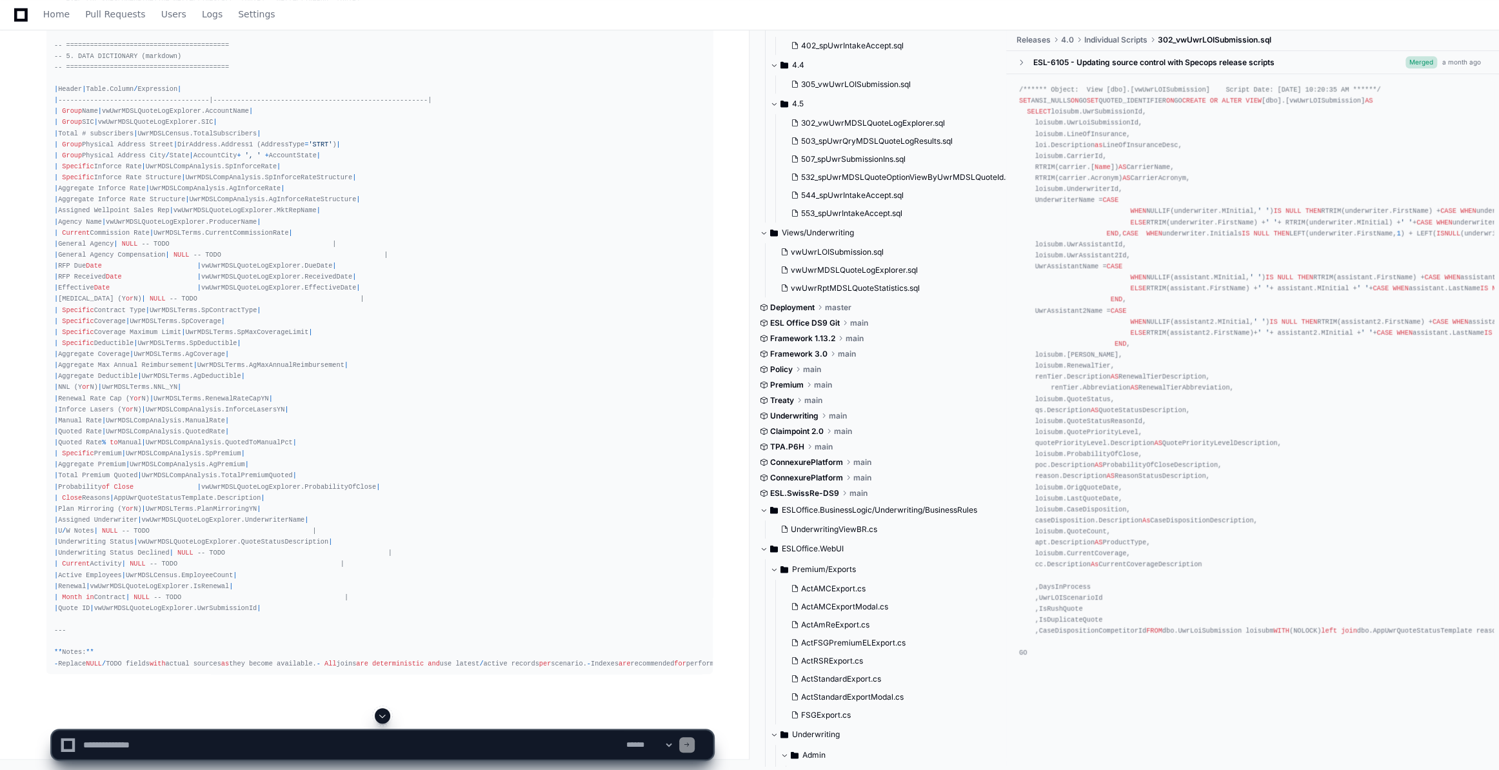
scroll to position [26089, 0]
click at [386, 716] on span at bounding box center [382, 716] width 10 height 10
